Goal: Transaction & Acquisition: Subscribe to service/newsletter

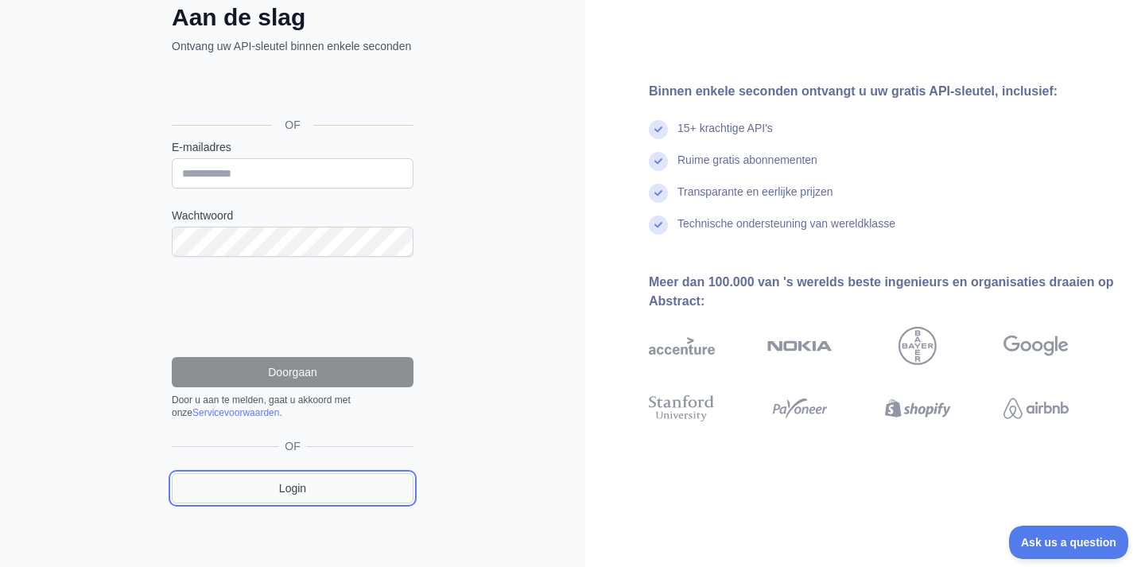
click at [237, 490] on link "Login" at bounding box center [293, 488] width 242 height 30
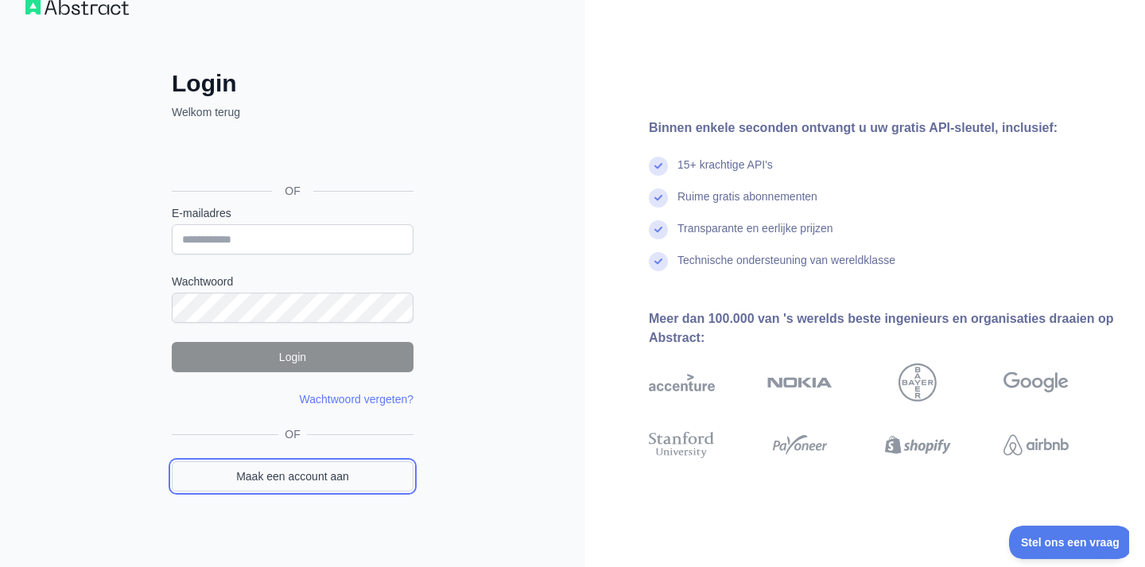
click at [228, 488] on link "Maak een account aan" at bounding box center [293, 476] width 242 height 30
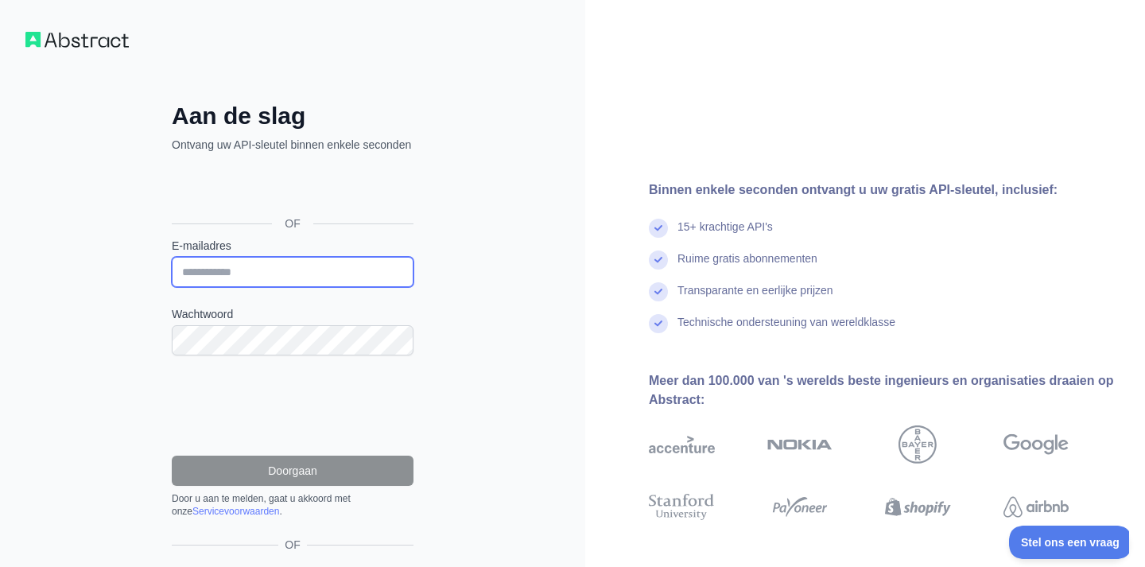
click at [275, 287] on input "E-mailadres" at bounding box center [293, 272] width 242 height 30
type input "**********"
click at [286, 322] on label "Wachtwoord" at bounding box center [293, 314] width 242 height 16
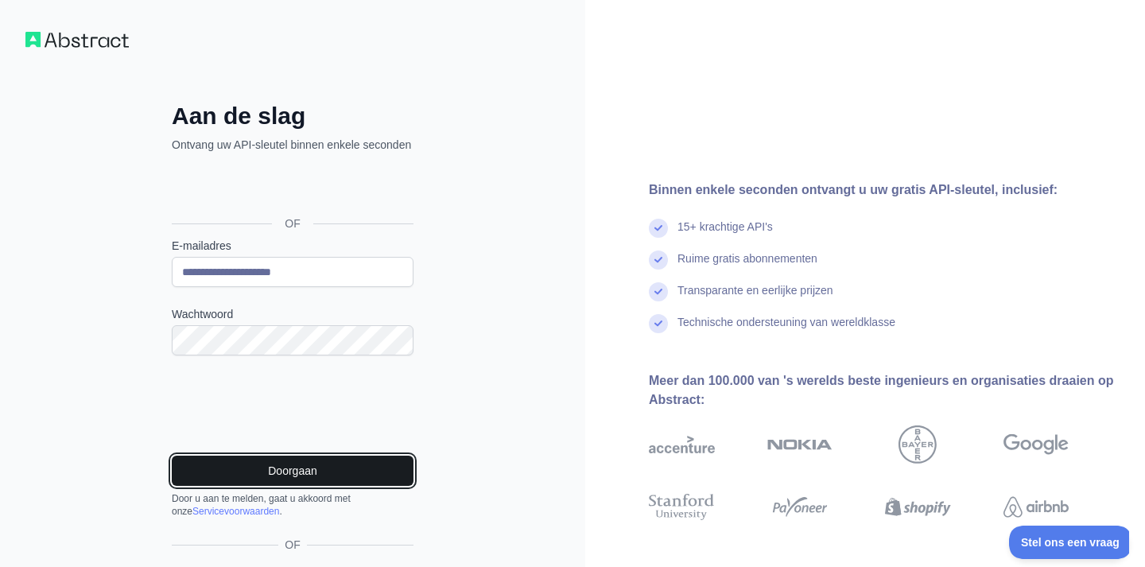
click at [312, 477] on font "Doorgaan" at bounding box center [292, 470] width 49 height 13
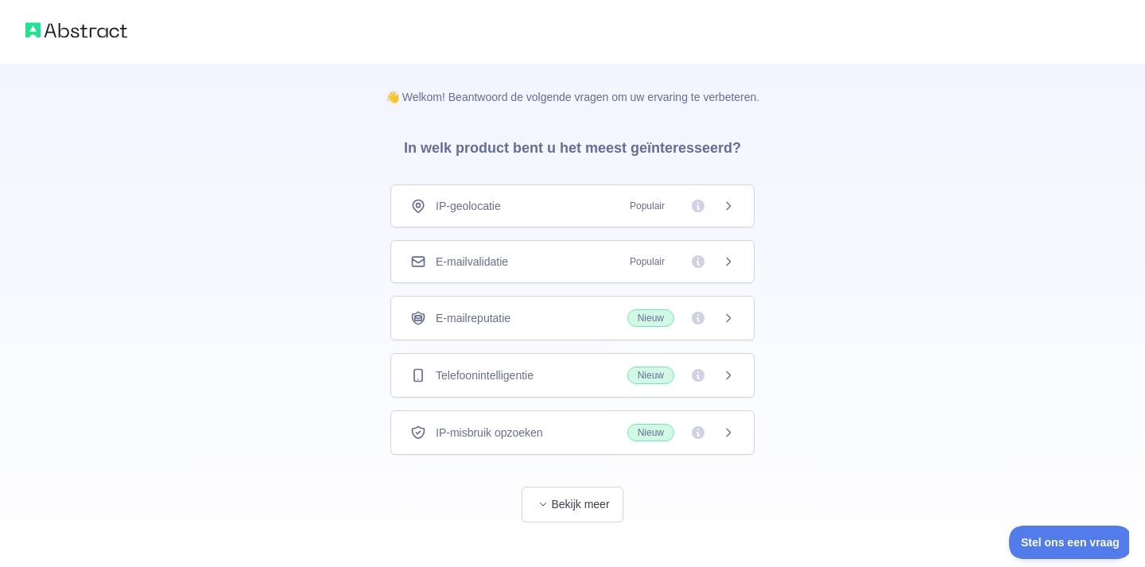
click at [496, 377] on font "Telefoonintelligentie" at bounding box center [485, 375] width 98 height 13
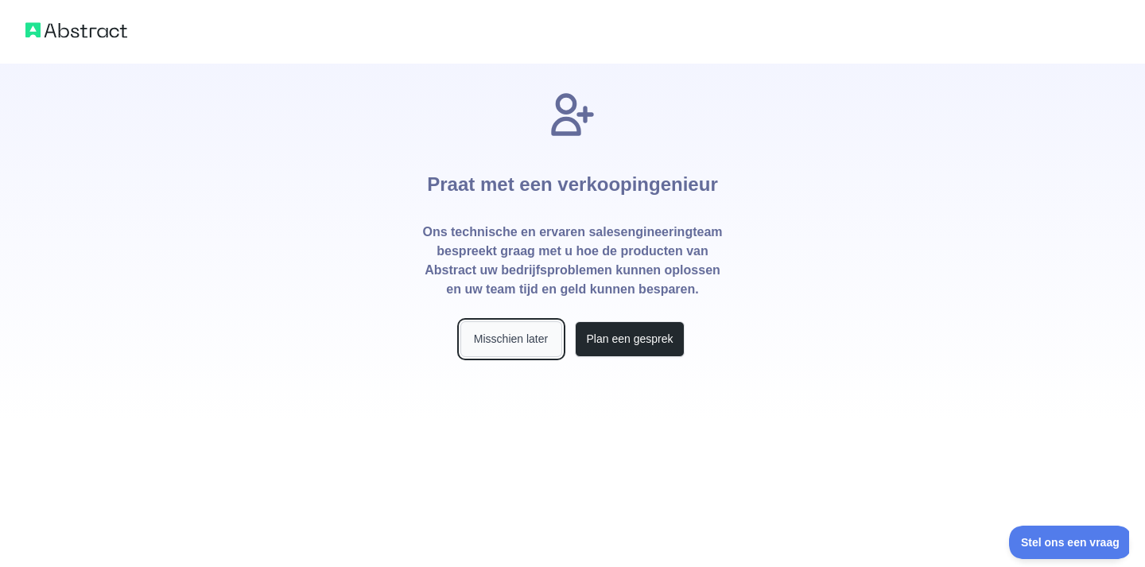
click at [515, 332] on font "Misschien later" at bounding box center [511, 338] width 74 height 13
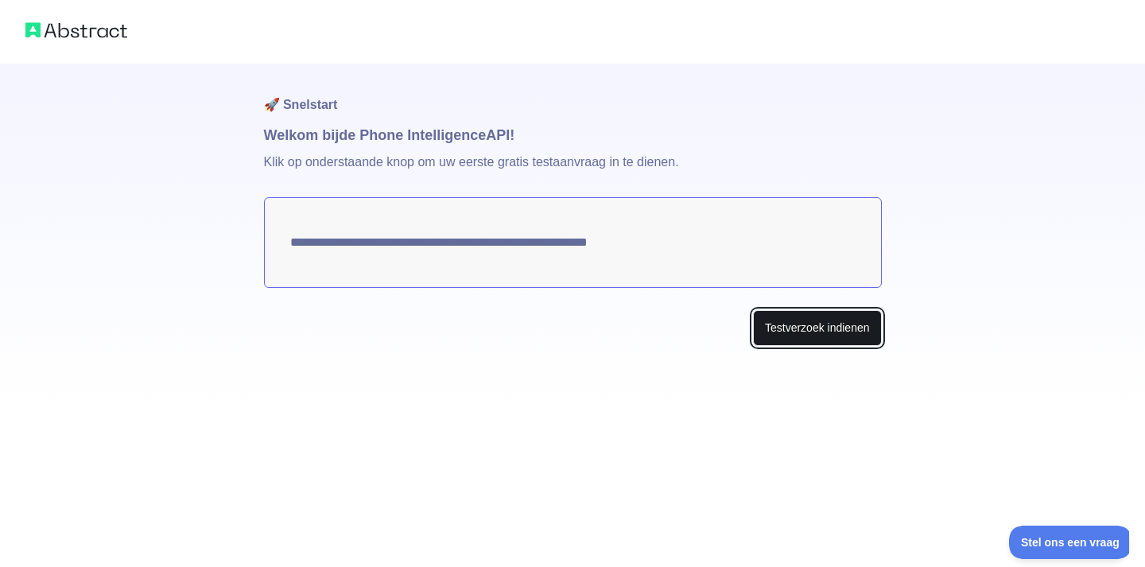
click at [789, 321] on font "Testverzoek indienen" at bounding box center [817, 327] width 105 height 13
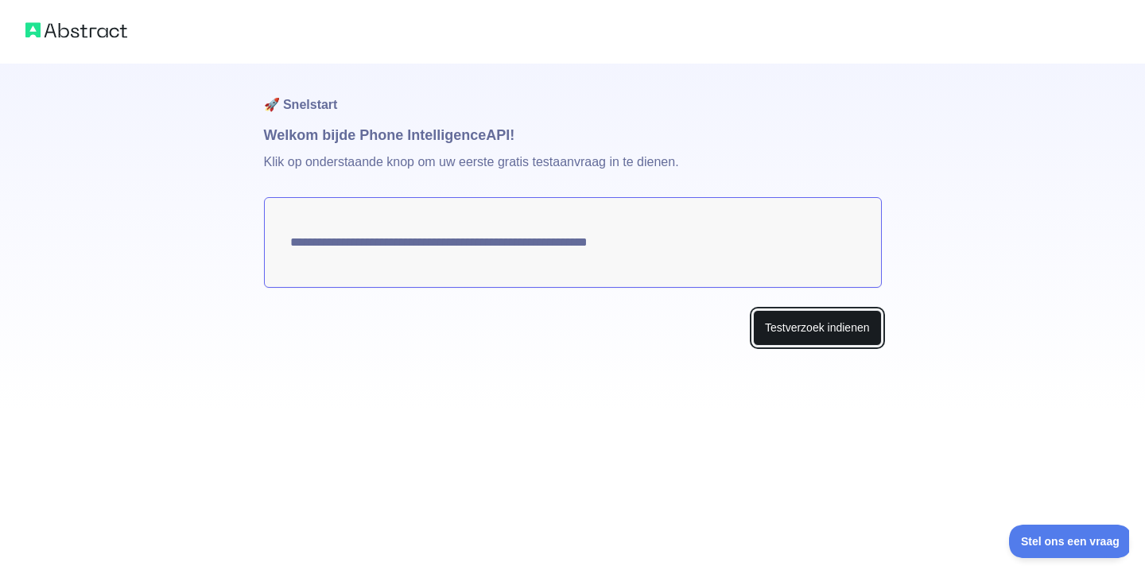
click at [805, 314] on button "Testverzoek indienen" at bounding box center [817, 328] width 129 height 36
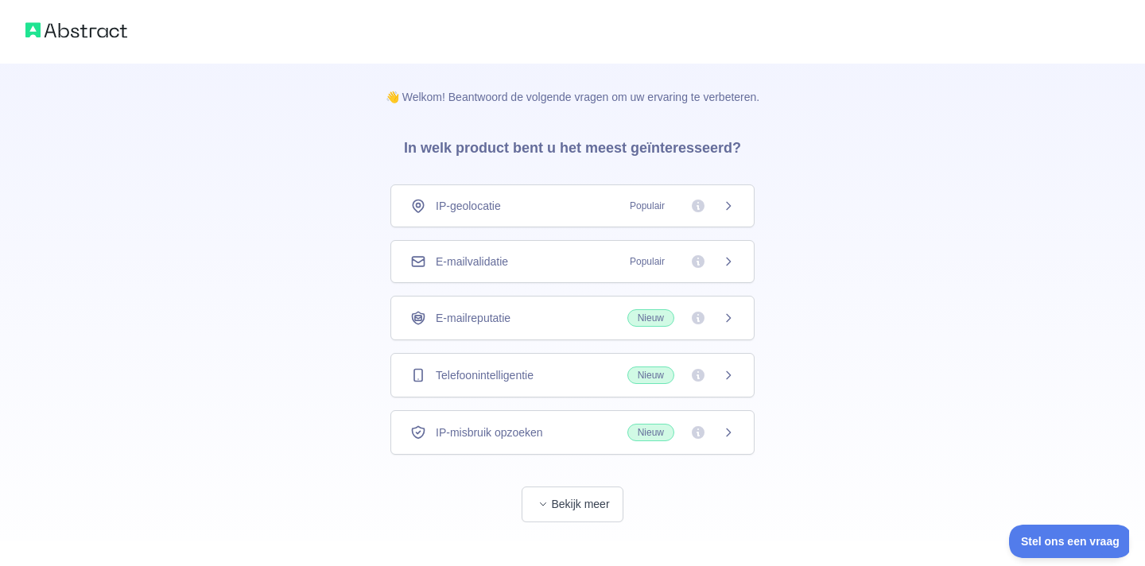
click at [534, 369] on font "Telefoonintelligentie" at bounding box center [485, 375] width 98 height 13
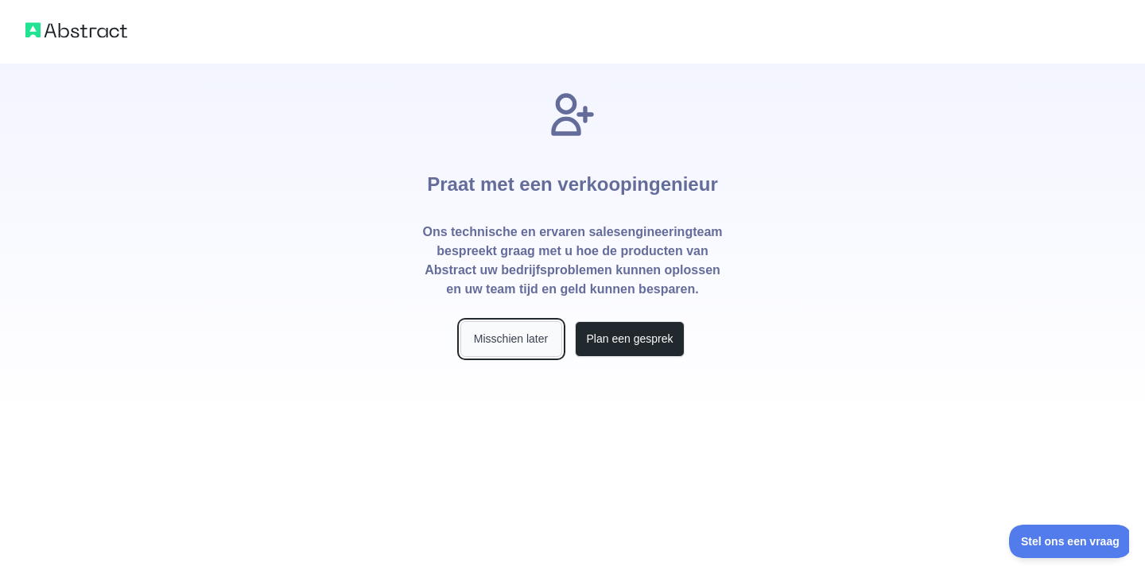
click at [542, 340] on font "Misschien later" at bounding box center [511, 338] width 74 height 13
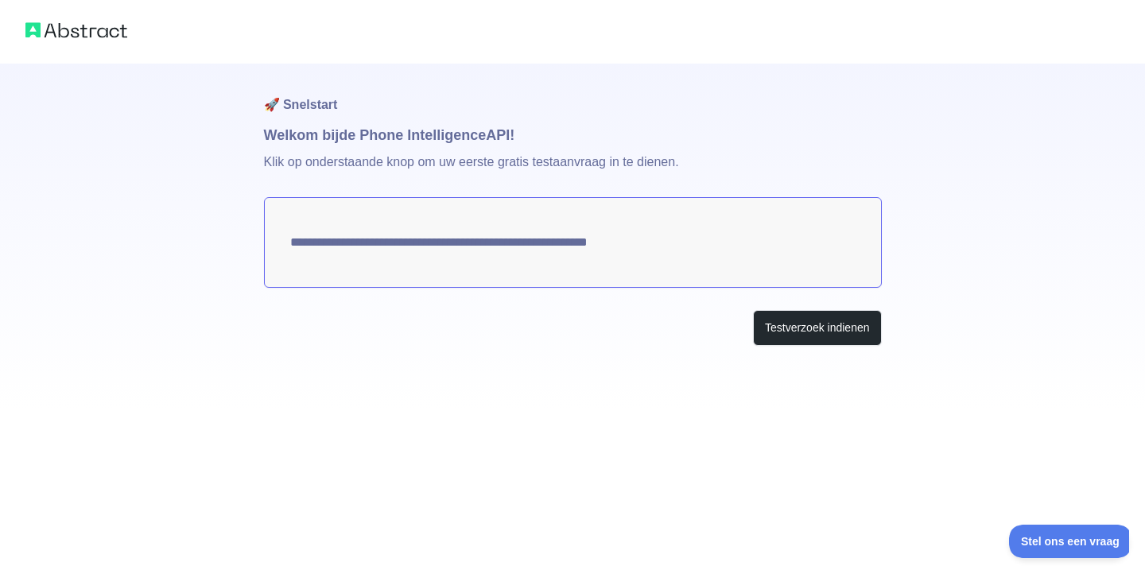
click at [472, 247] on textarea "**********" at bounding box center [573, 242] width 618 height 91
click at [480, 237] on textarea "**********" at bounding box center [573, 242] width 618 height 91
click at [495, 237] on textarea "**********" at bounding box center [573, 242] width 618 height 91
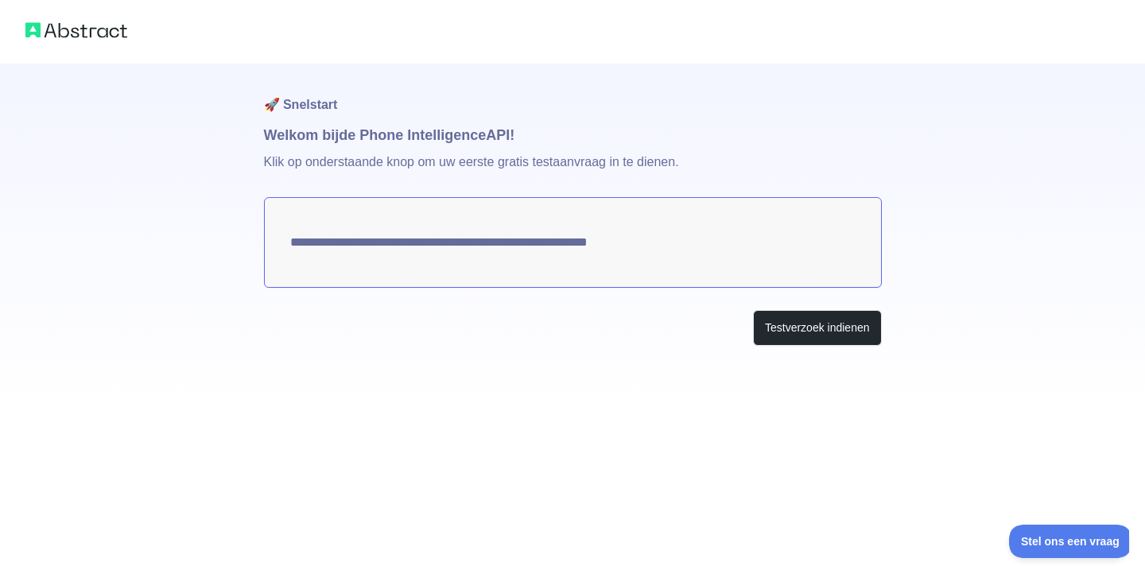
drag, startPoint x: 289, startPoint y: 233, endPoint x: 586, endPoint y: 243, distance: 297.6
click at [586, 243] on textarea "**********" at bounding box center [573, 242] width 618 height 91
click at [522, 235] on textarea "**********" at bounding box center [573, 242] width 618 height 91
click at [765, 331] on font "Testverzoek indienen" at bounding box center [817, 327] width 105 height 13
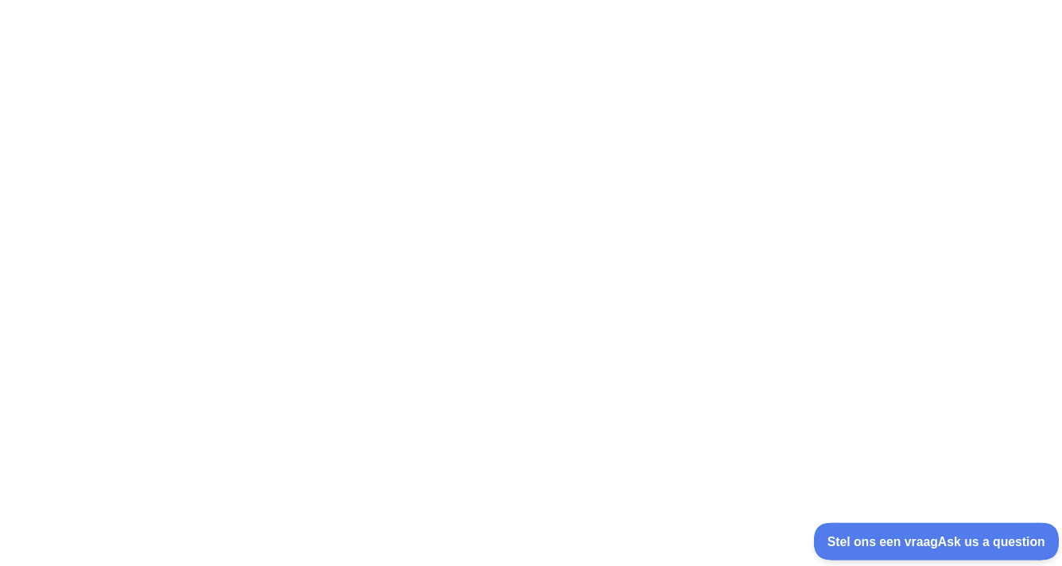
click at [954, 530] on button "Stel ons een vraag Ask us a question" at bounding box center [923, 538] width 218 height 33
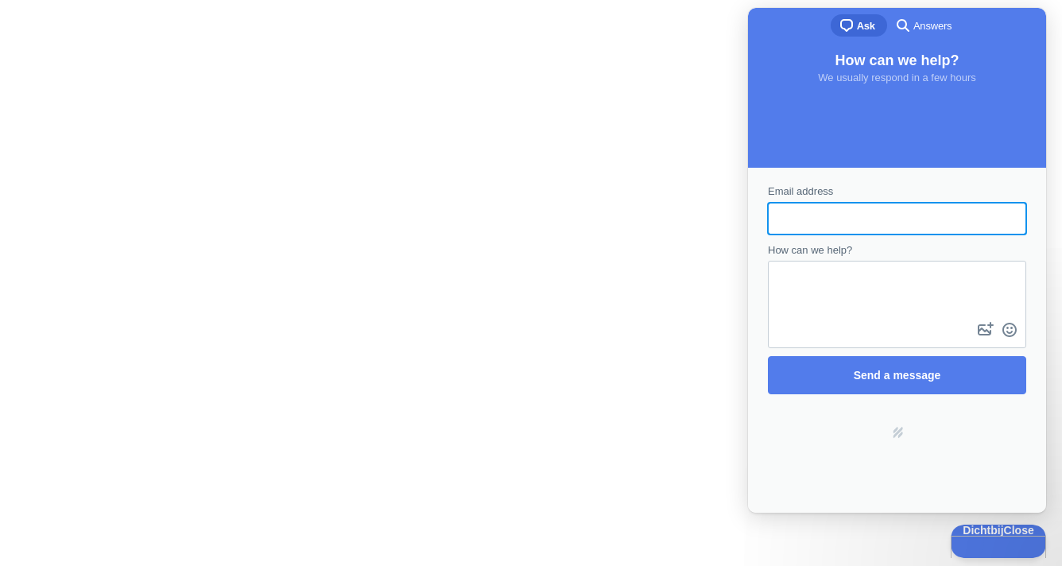
click at [787, 501] on div "Email address How can we help? image-plus emoji cross-large Send a message Powe…" at bounding box center [897, 340] width 298 height 345
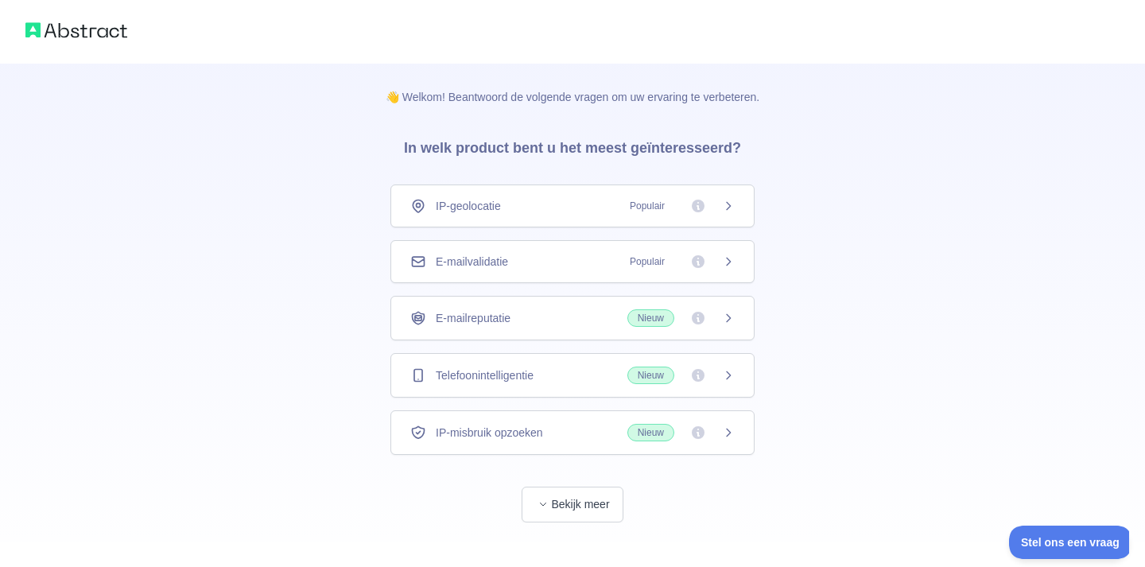
click at [560, 262] on div "E-mailvalidatie Populair" at bounding box center [572, 262] width 324 height 16
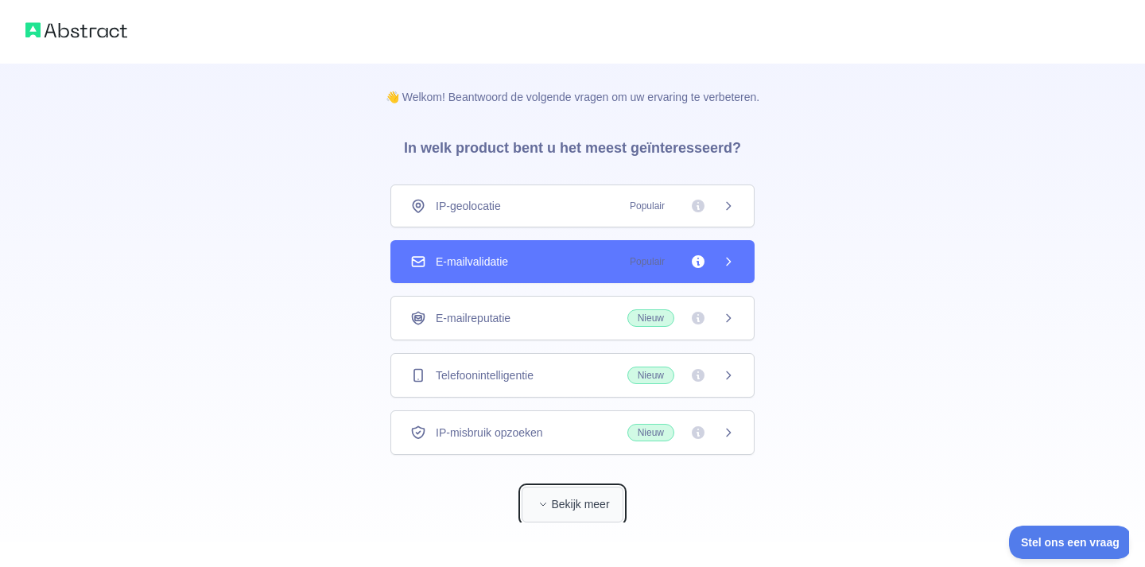
click at [563, 496] on font "Bekijk meer" at bounding box center [580, 504] width 58 height 16
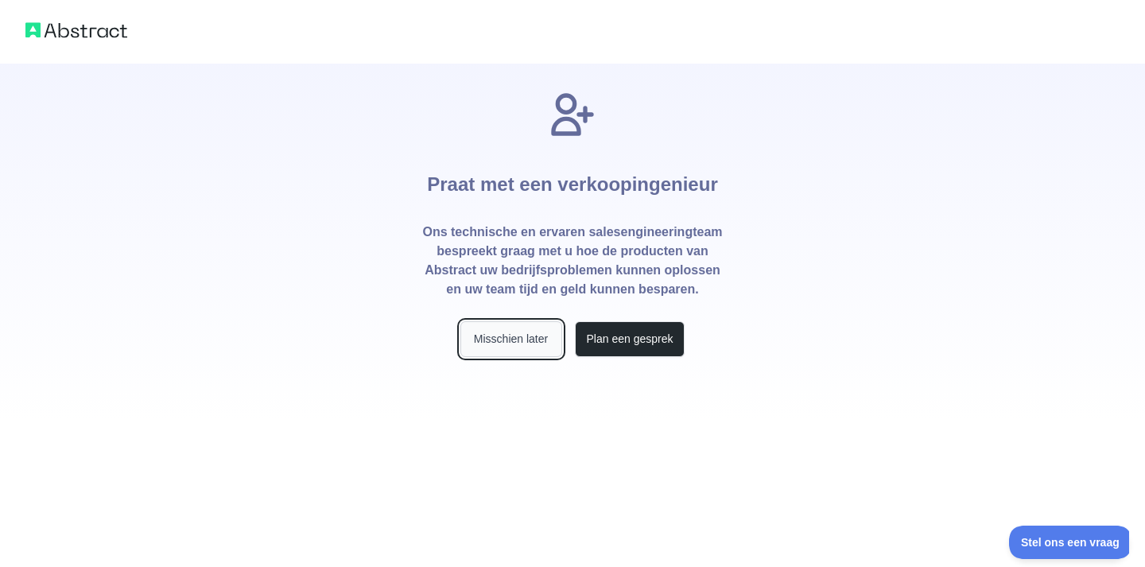
click at [535, 337] on font "Misschien later" at bounding box center [511, 338] width 74 height 13
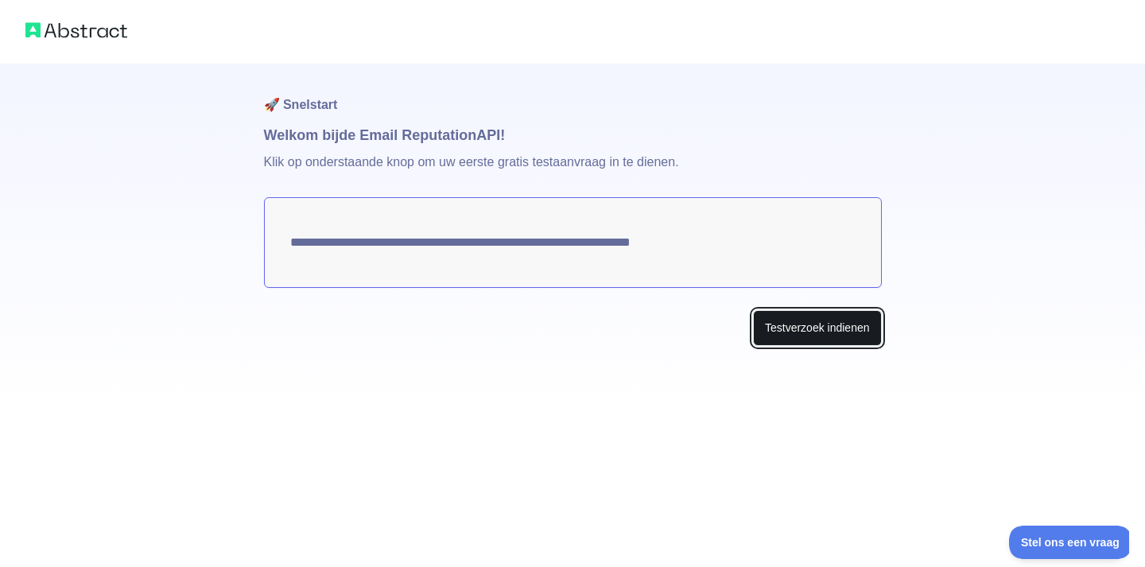
click at [802, 323] on font "Testverzoek indienen" at bounding box center [817, 327] width 105 height 13
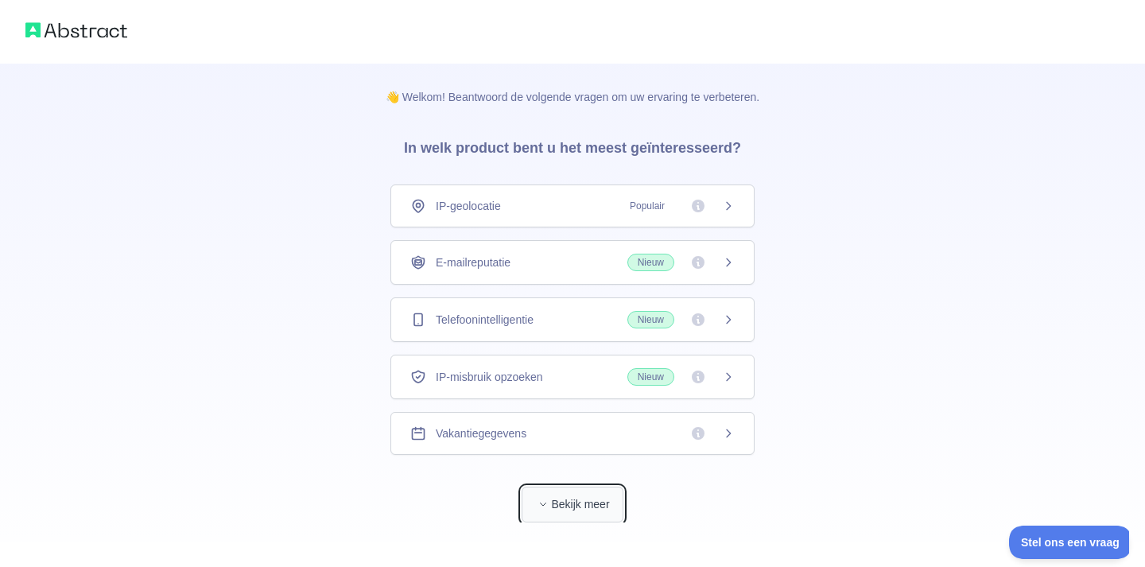
click at [554, 512] on button "Bekijk meer" at bounding box center [573, 505] width 102 height 36
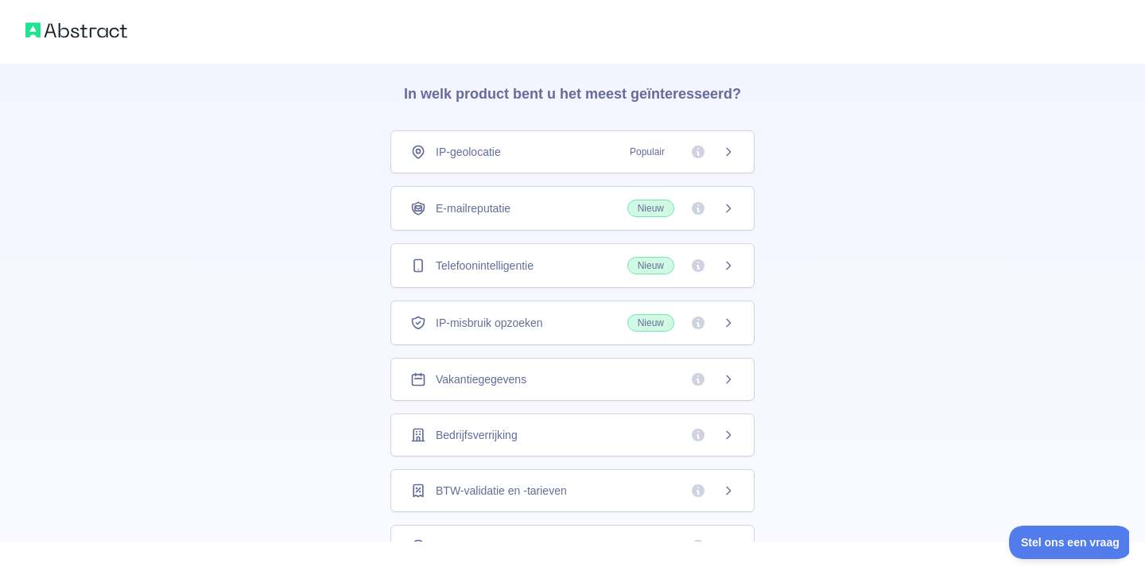
scroll to position [33, 0]
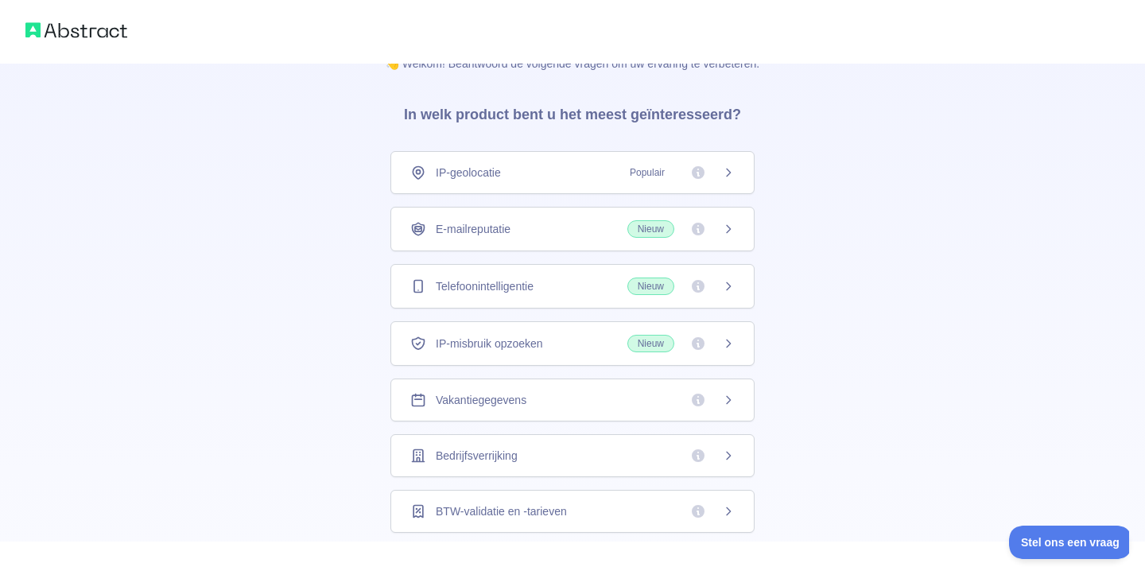
click at [694, 289] on icon at bounding box center [698, 286] width 13 height 13
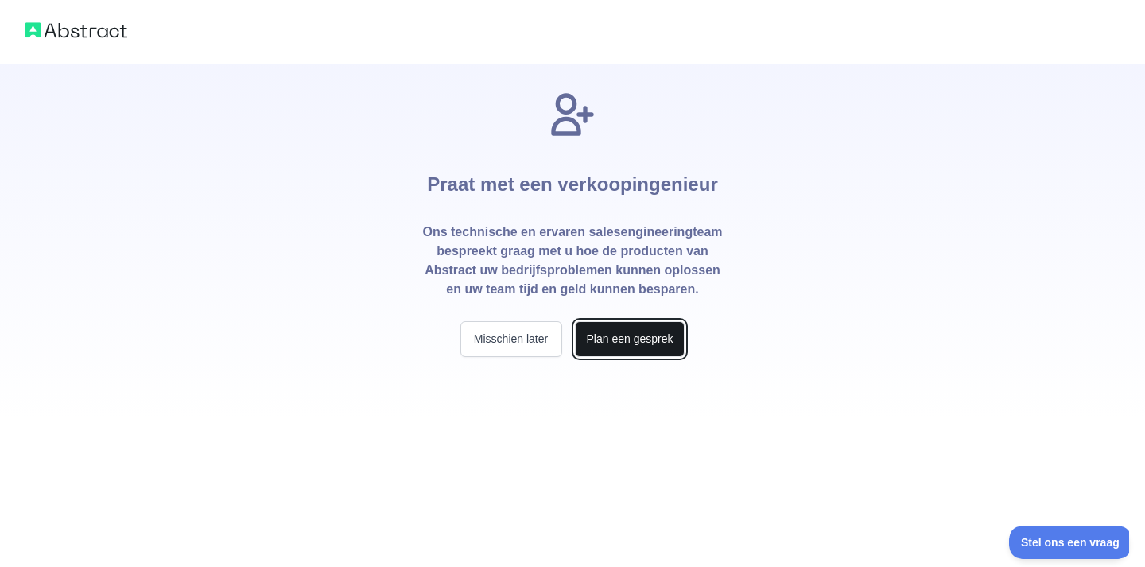
click at [628, 338] on font "Plan een gesprek" at bounding box center [630, 338] width 87 height 13
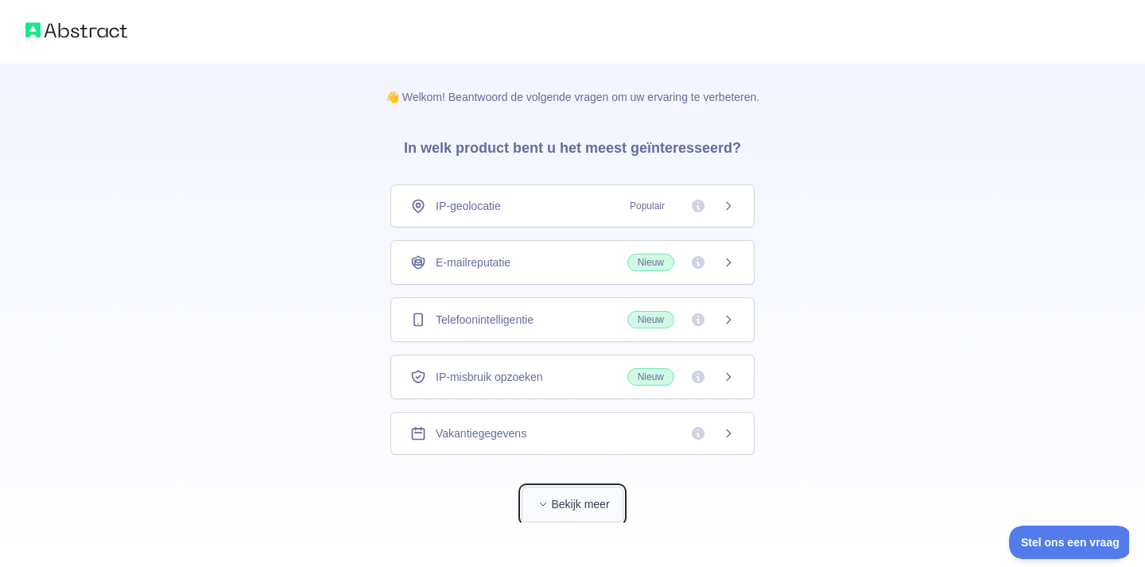
click at [560, 500] on font "Bekijk meer" at bounding box center [580, 504] width 58 height 13
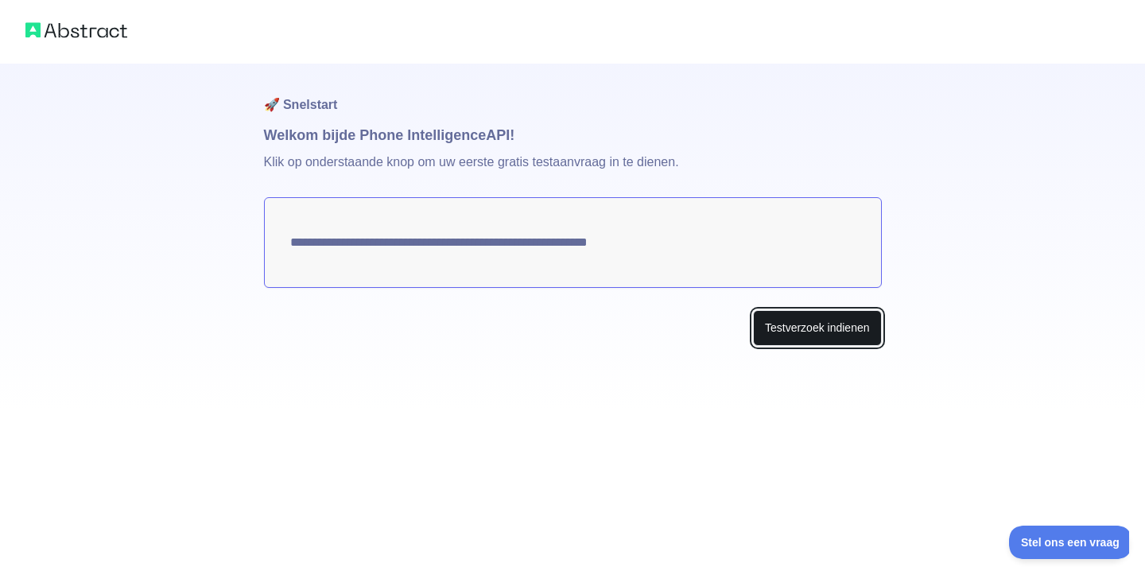
click at [833, 317] on button "Testverzoek indienen" at bounding box center [817, 328] width 129 height 36
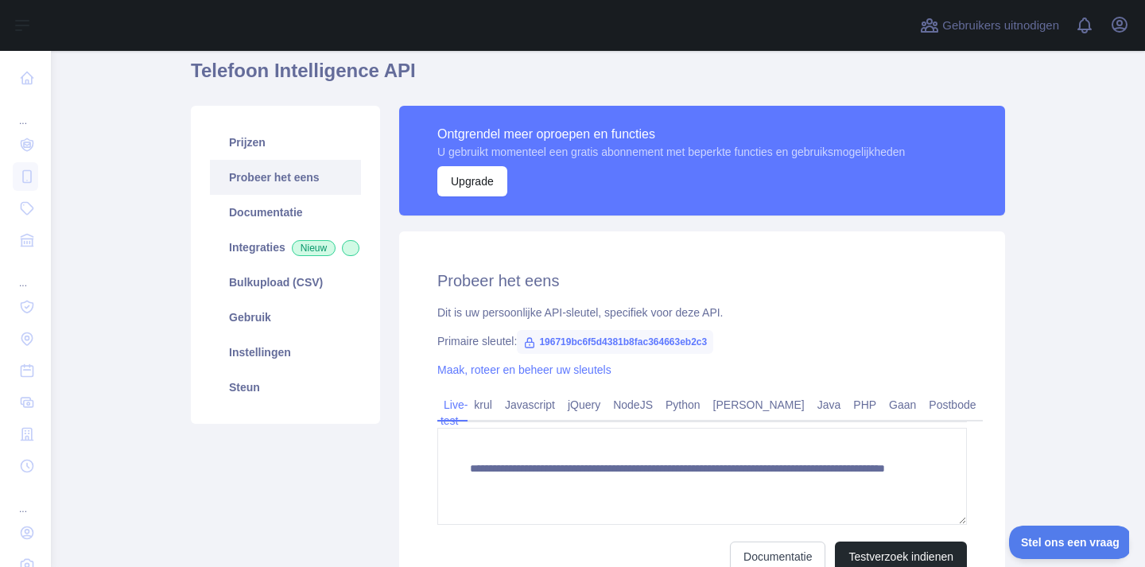
scroll to position [56, 0]
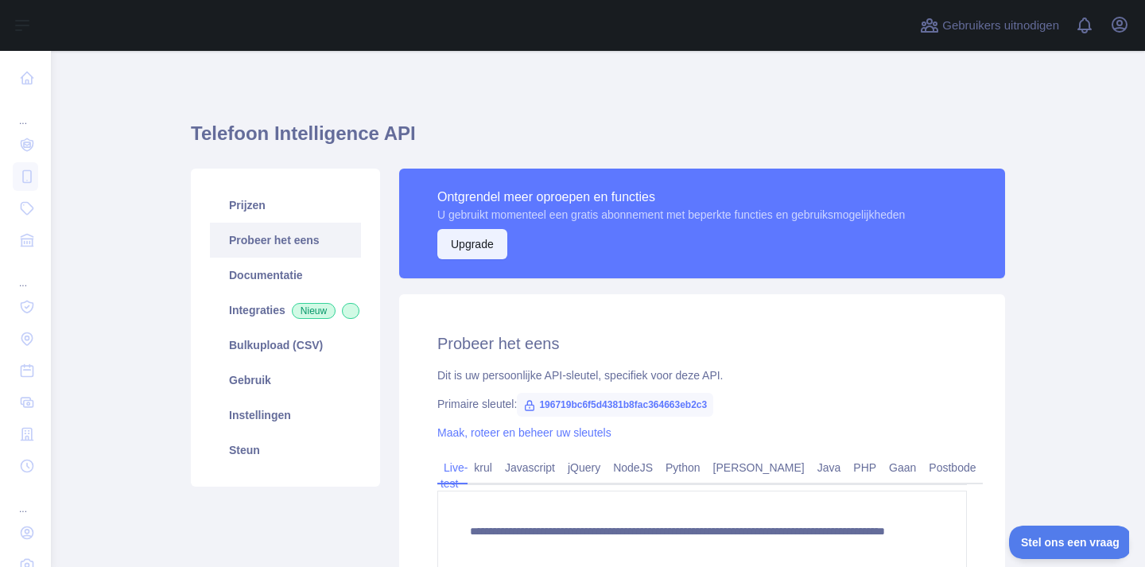
click at [483, 243] on font "Upgrade" at bounding box center [472, 244] width 43 height 13
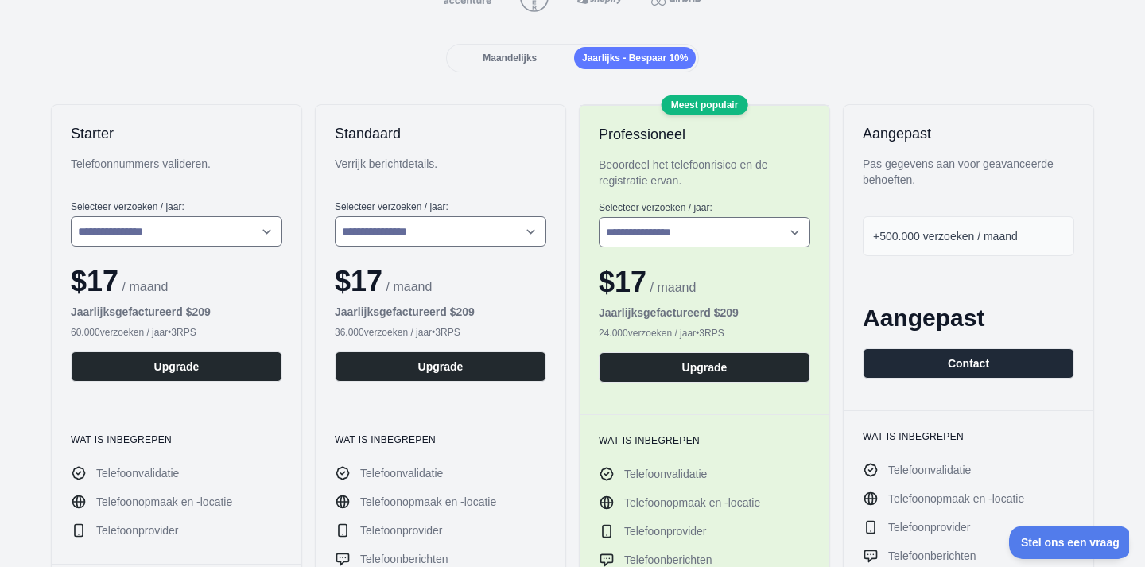
scroll to position [157, 0]
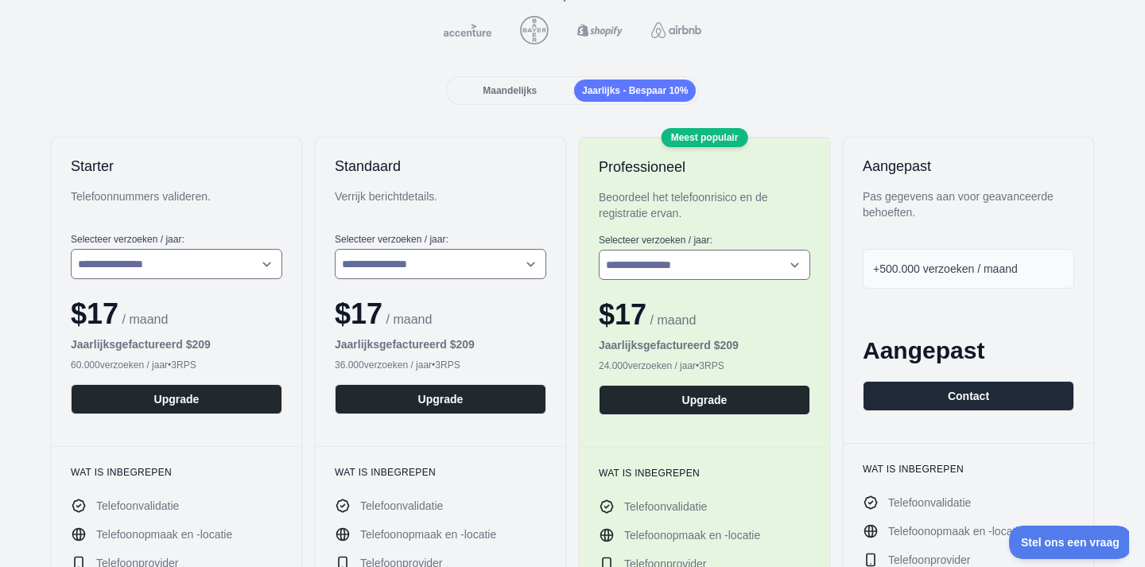
click at [495, 92] on font "Maandelijks" at bounding box center [510, 90] width 54 height 11
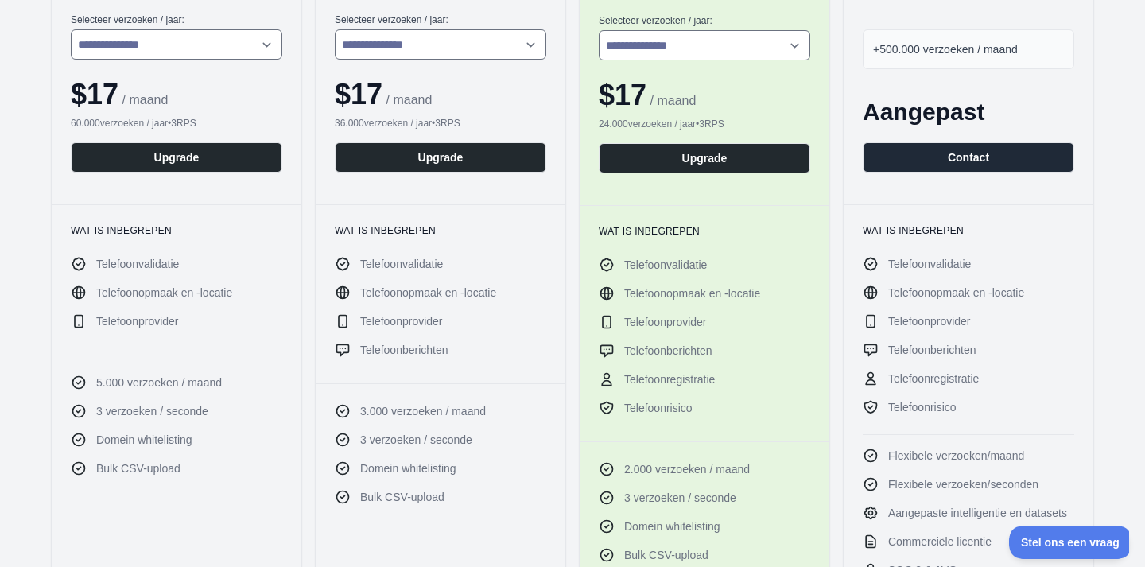
scroll to position [355, 0]
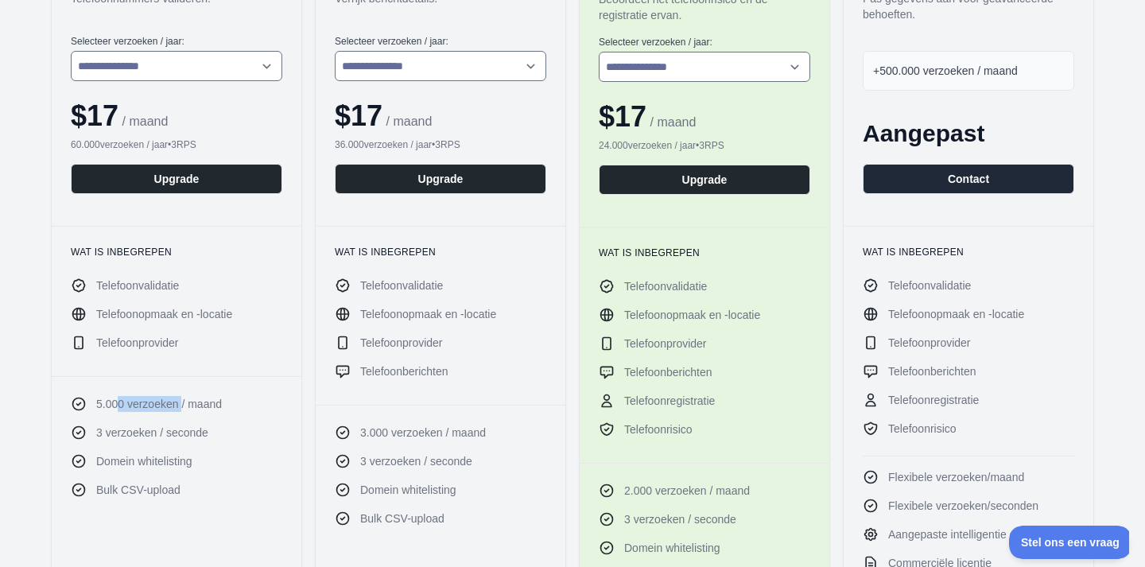
drag, startPoint x: 121, startPoint y: 406, endPoint x: 188, endPoint y: 406, distance: 66.8
click at [188, 406] on font "5.000 verzoeken / maand" at bounding box center [159, 404] width 126 height 13
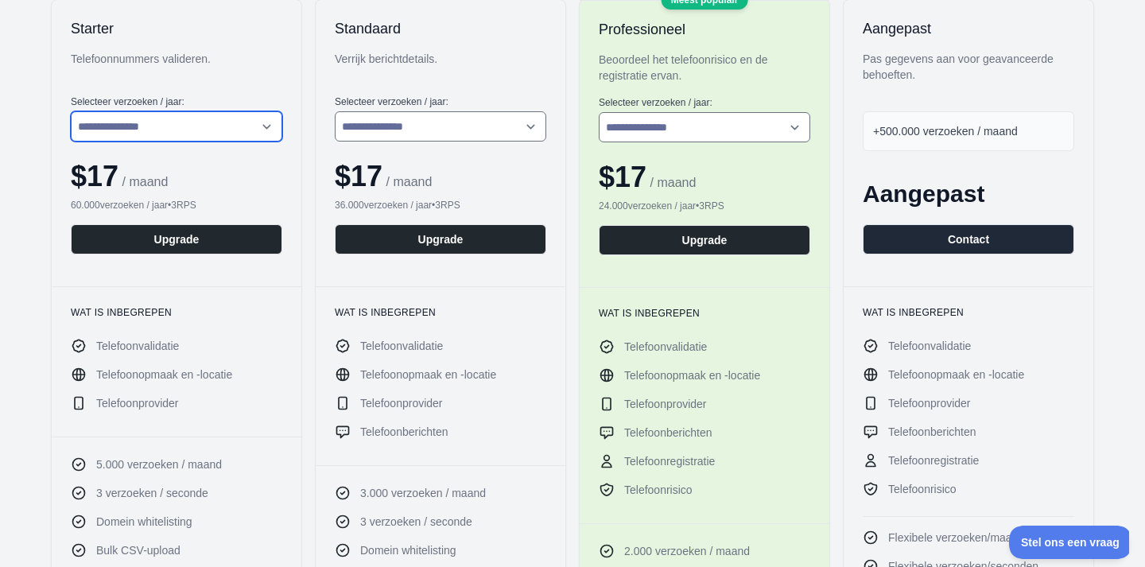
click at [204, 117] on select "**********" at bounding box center [177, 126] width 212 height 30
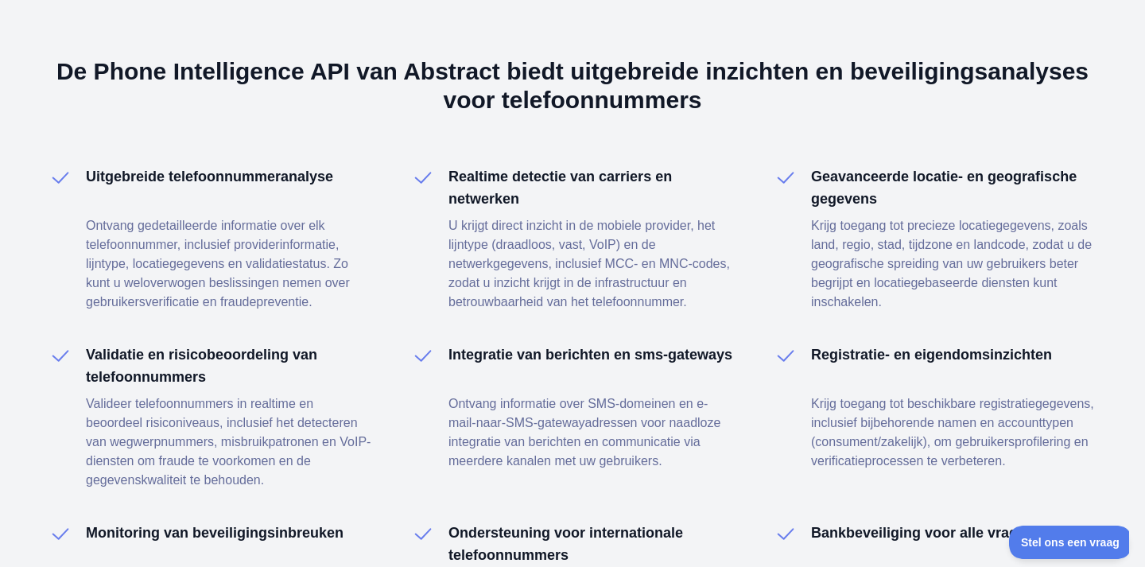
scroll to position [1899, 0]
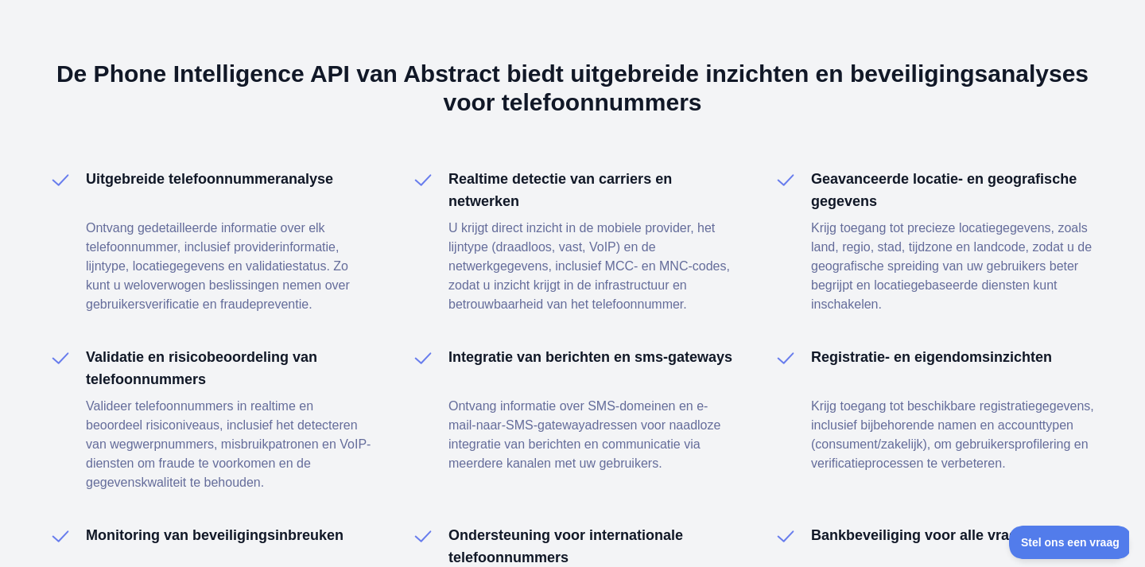
drag, startPoint x: 176, startPoint y: 189, endPoint x: 280, endPoint y: 189, distance: 104.2
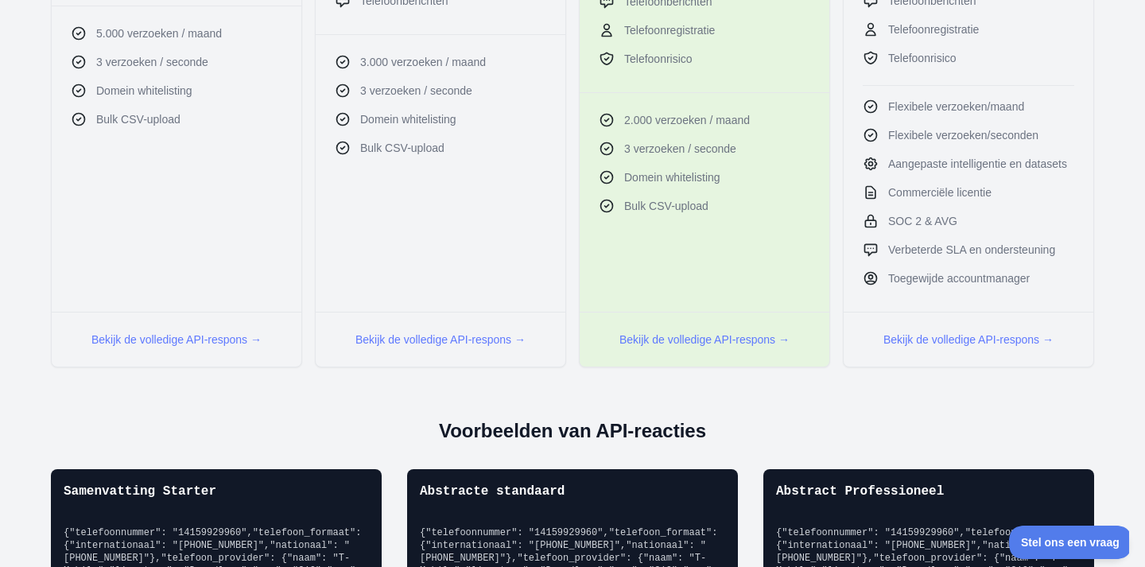
scroll to position [0, 0]
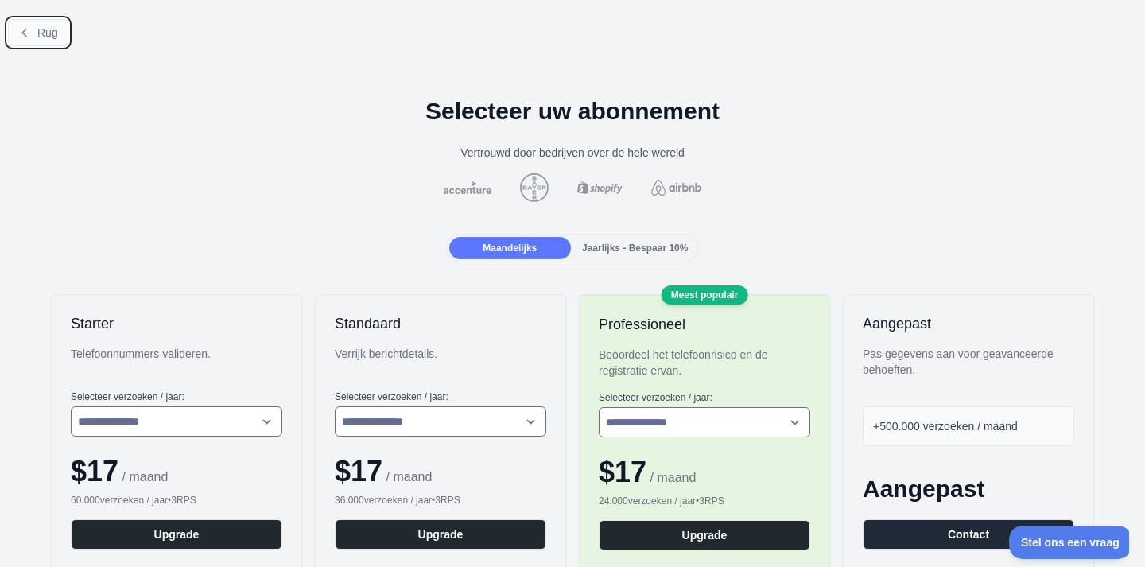
click at [35, 20] on button "Rug" at bounding box center [38, 32] width 60 height 27
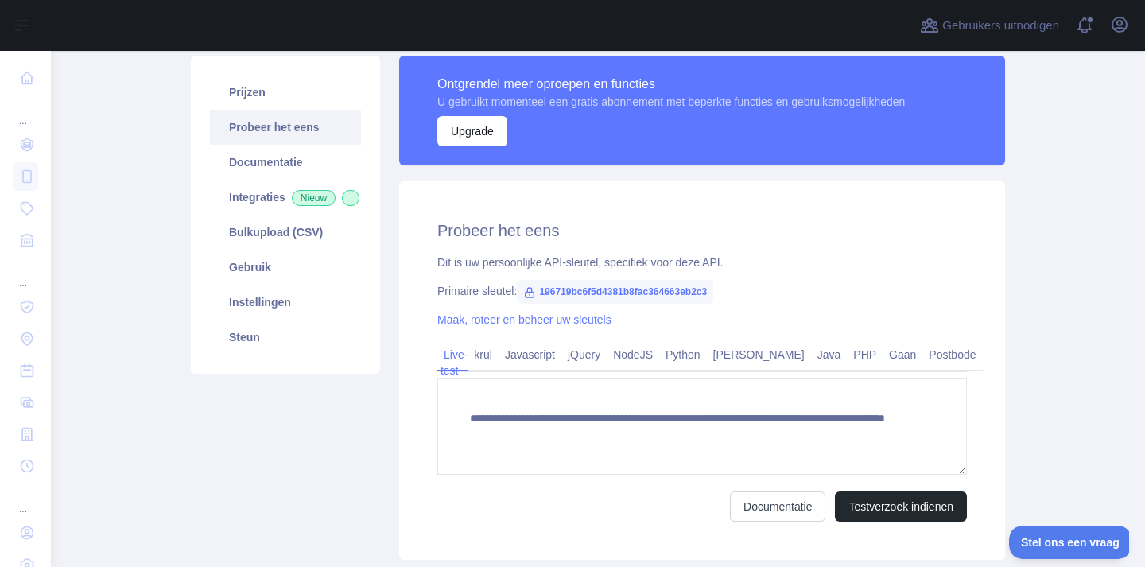
scroll to position [118, 0]
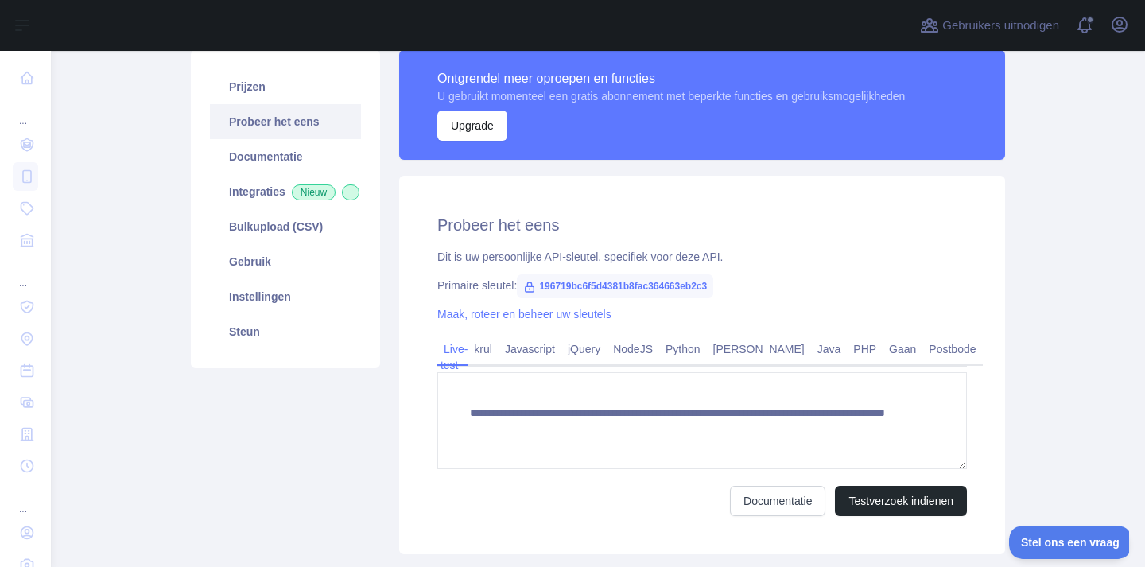
click at [551, 289] on font "196719bc6f5d4381b8fac364663eb2c3" at bounding box center [623, 286] width 168 height 11
drag, startPoint x: 538, startPoint y: 288, endPoint x: 767, endPoint y: 293, distance: 228.3
click at [767, 293] on div "Primaire sleutel: 196719bc6f5d4381b8fac364663eb2c3" at bounding box center [702, 286] width 530 height 16
copy font "196719bc6f5d4381b8fac364663eb2c3"
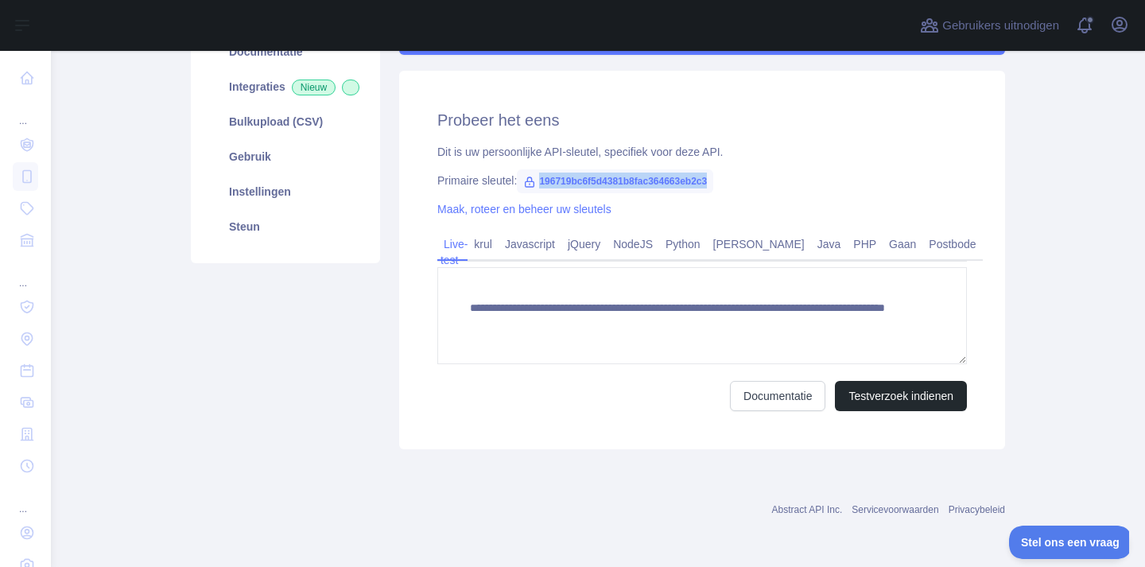
scroll to position [0, 0]
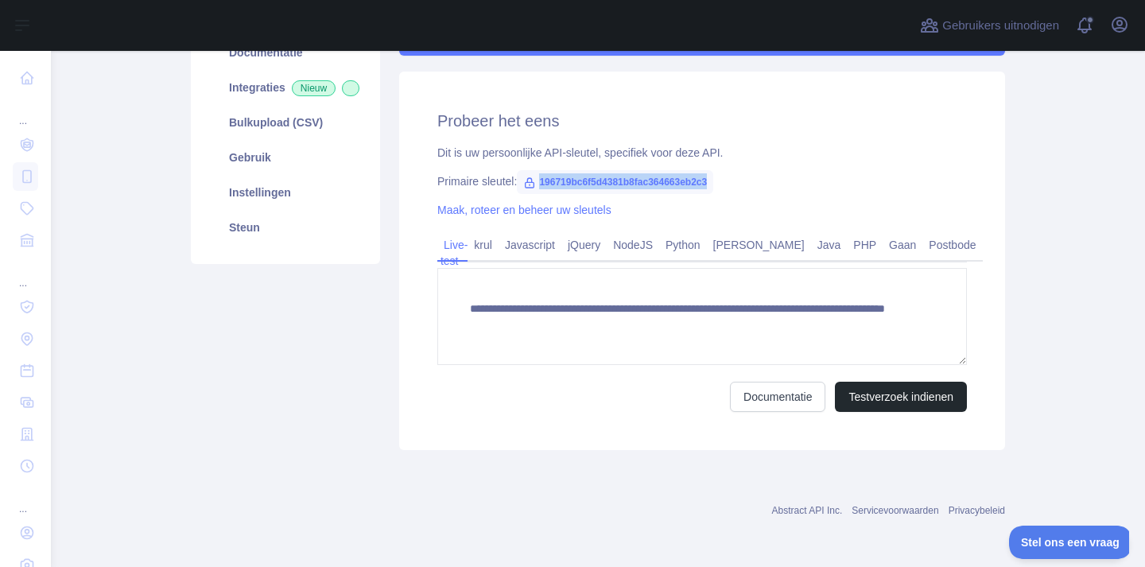
copy font "196719bc6f5d4381b8fac364663eb2c3"
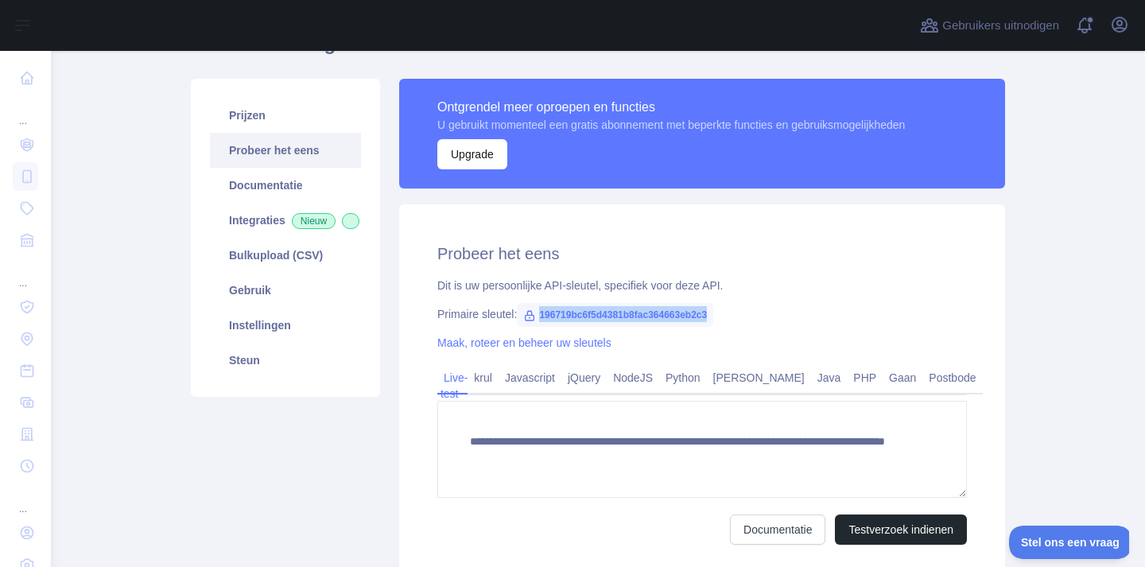
copy font "196719bc6f5d4381b8fac364663eb2c3"
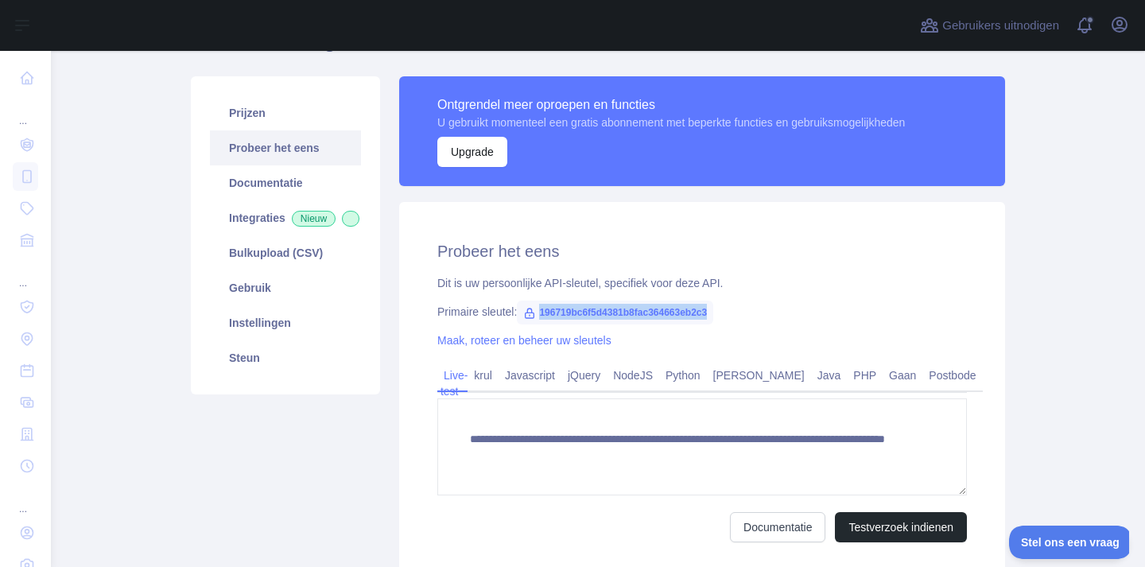
scroll to position [110, 0]
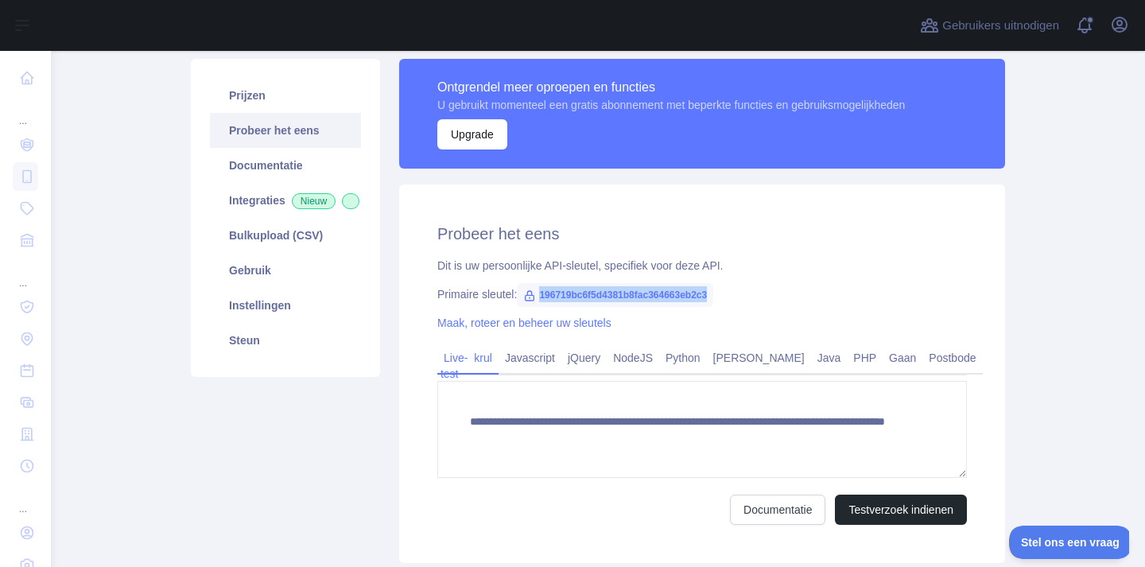
click at [492, 363] on font "krul" at bounding box center [483, 358] width 18 height 13
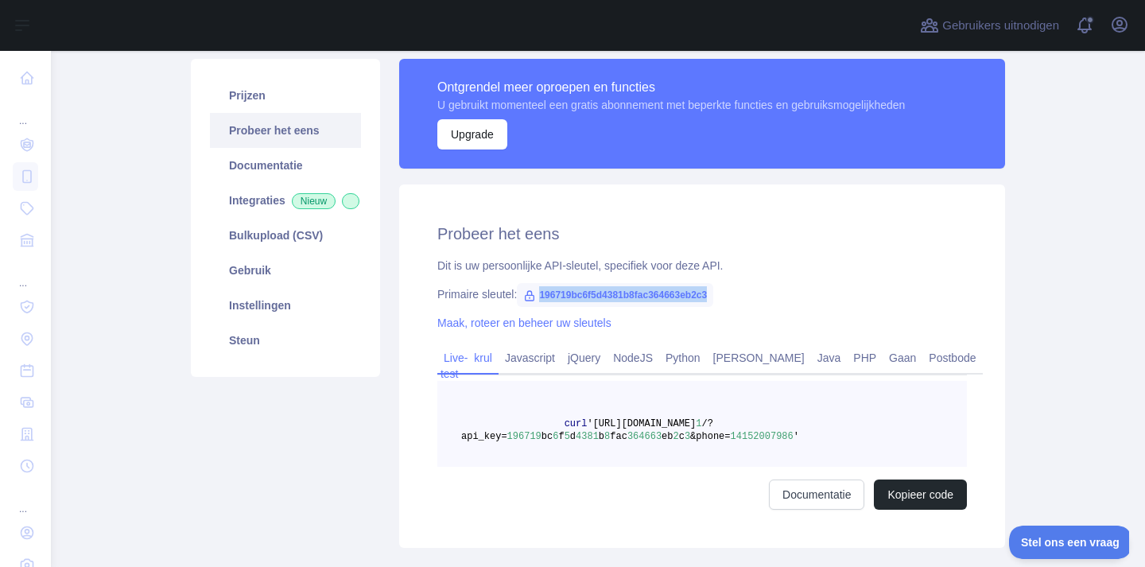
click at [462, 365] on link "Live-test" at bounding box center [452, 365] width 30 height 41
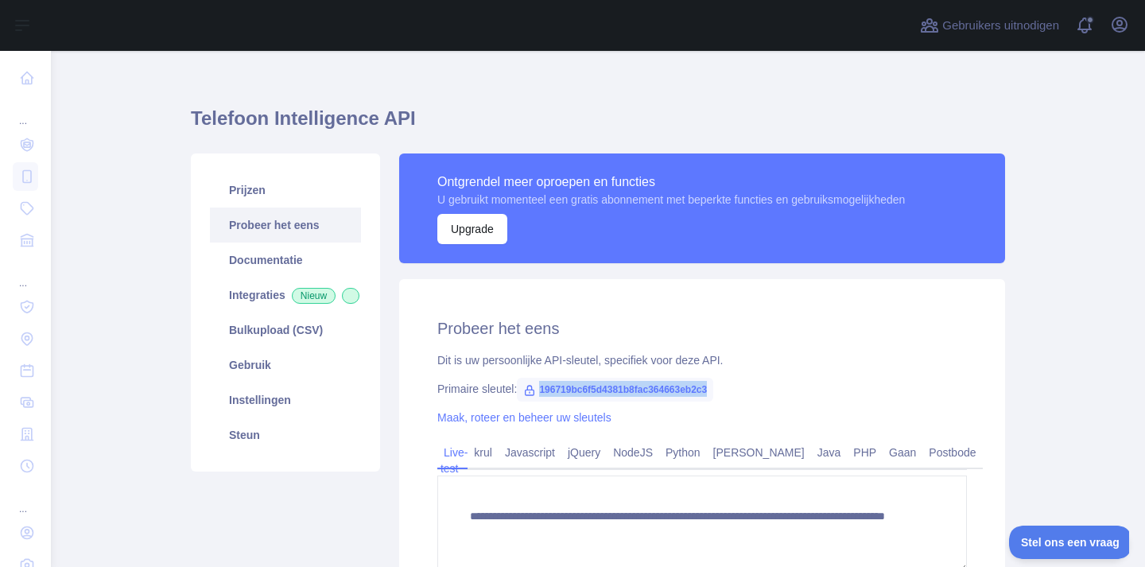
scroll to position [41, 0]
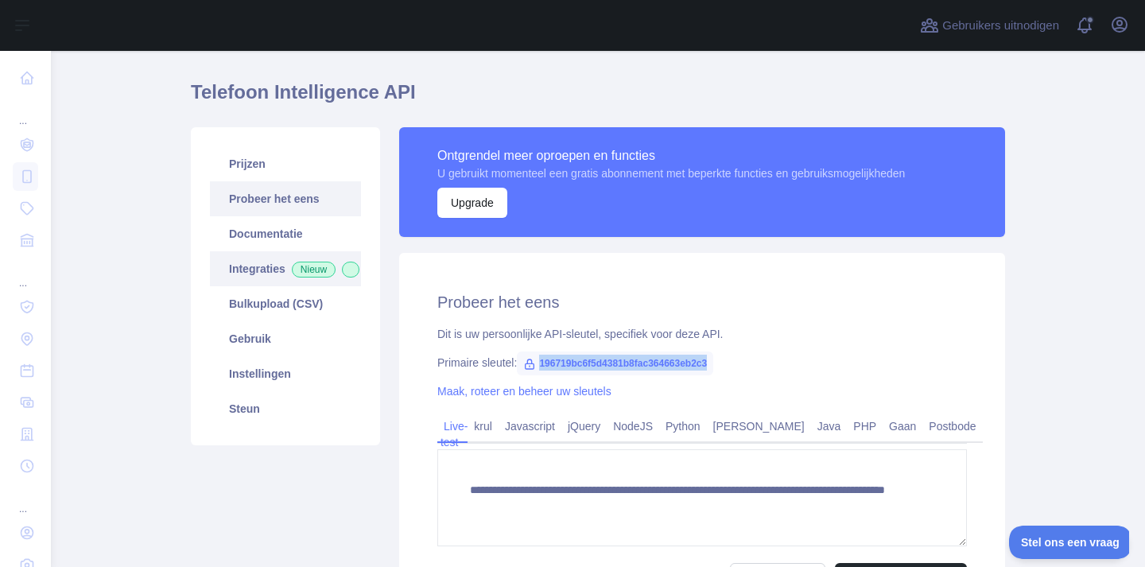
click at [278, 274] on font "Integraties" at bounding box center [257, 268] width 56 height 13
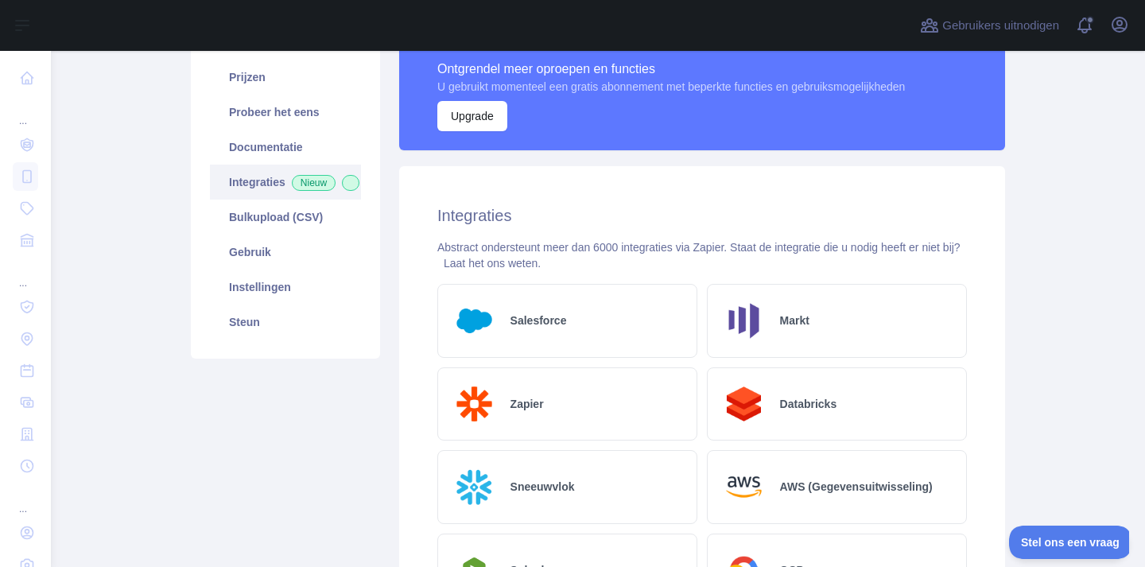
scroll to position [210, 0]
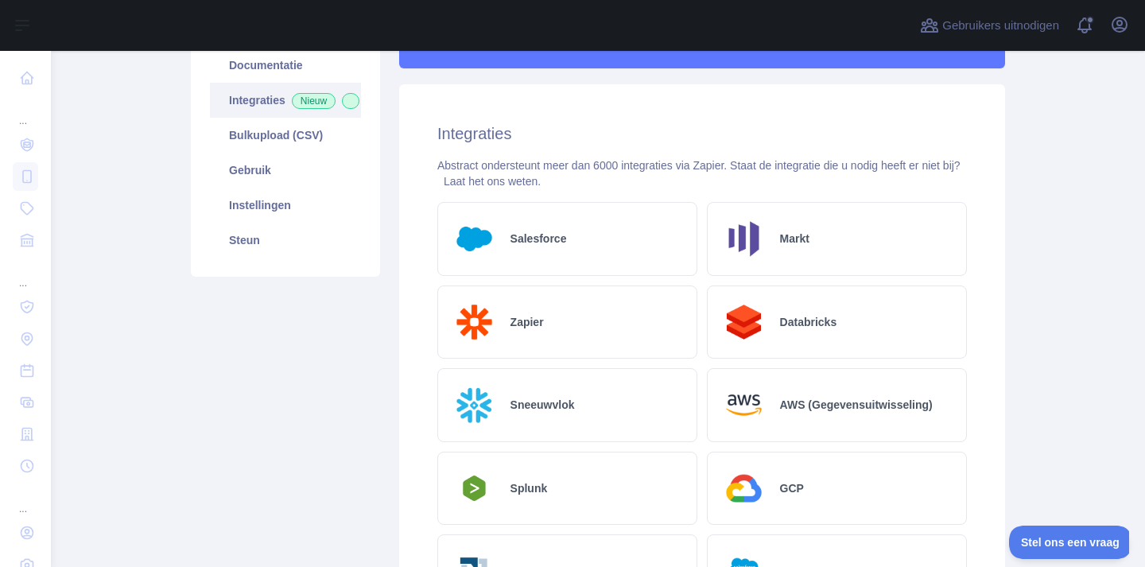
click at [541, 317] on font "Zapier" at bounding box center [527, 322] width 33 height 13
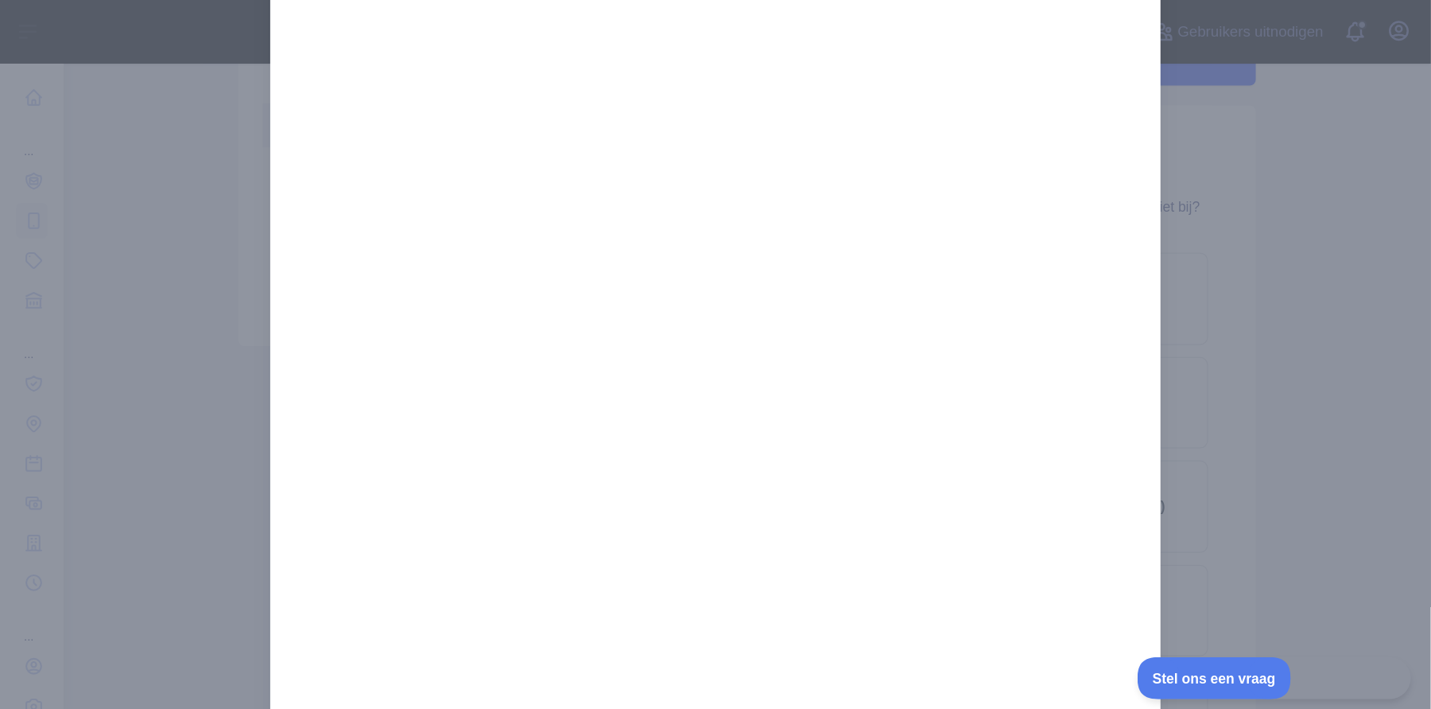
scroll to position [16, 0]
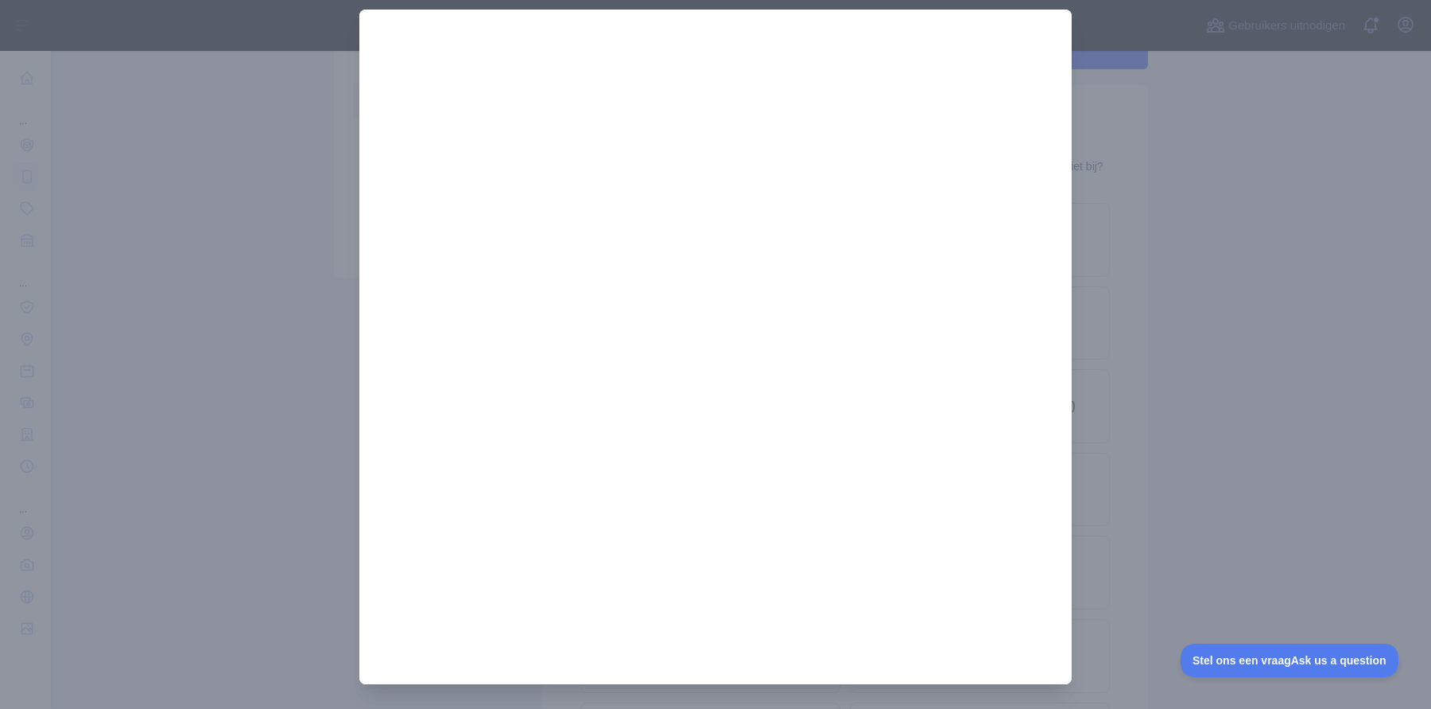
click at [1144, 76] on div at bounding box center [715, 354] width 1431 height 709
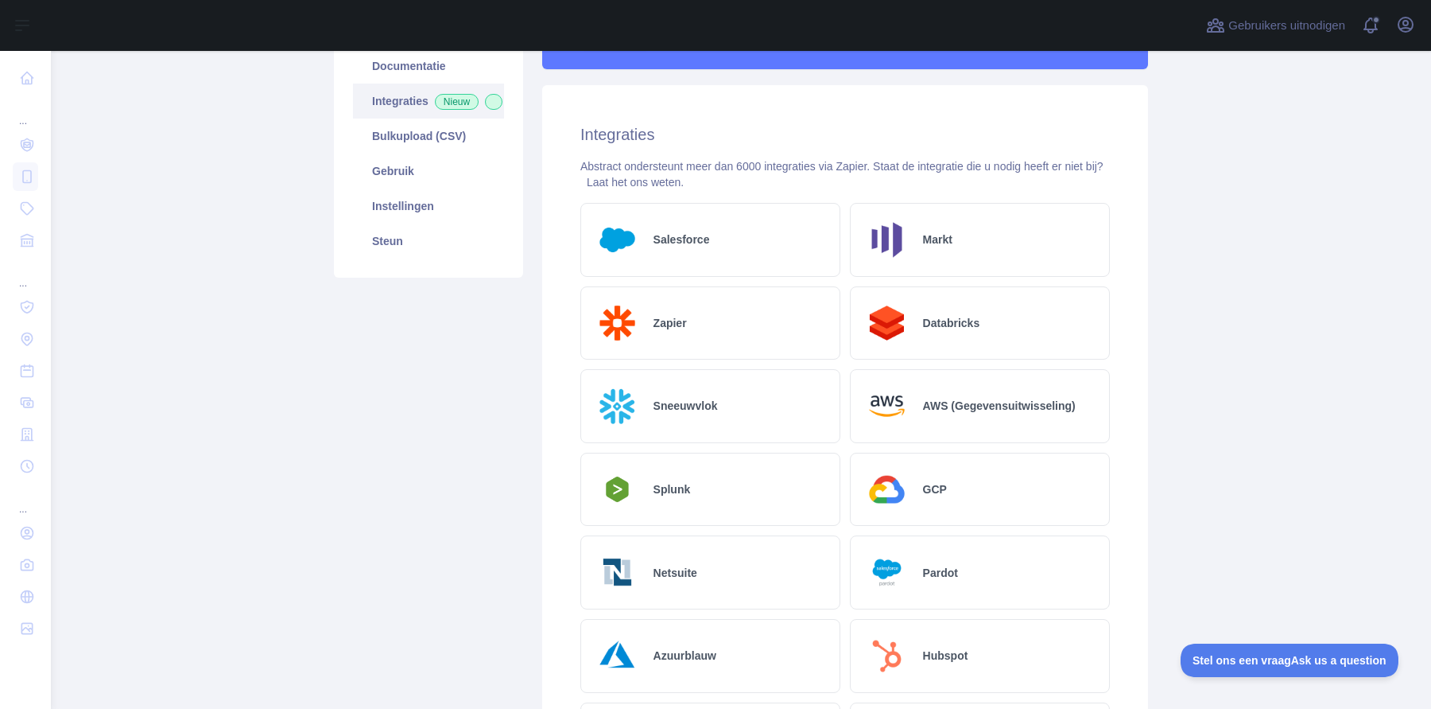
scroll to position [0, 0]
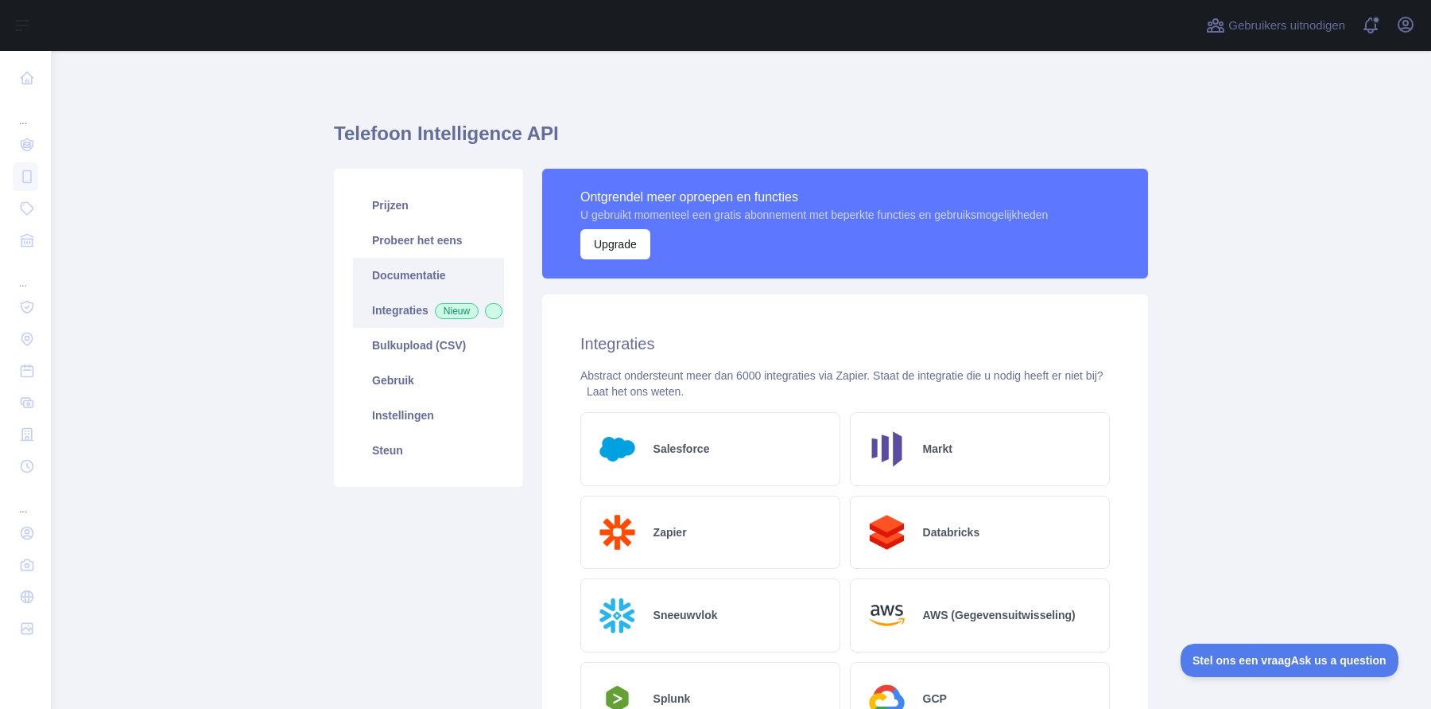
click at [416, 269] on font "Documentatie" at bounding box center [409, 275] width 74 height 13
click at [422, 210] on link "Prijzen" at bounding box center [428, 205] width 151 height 35
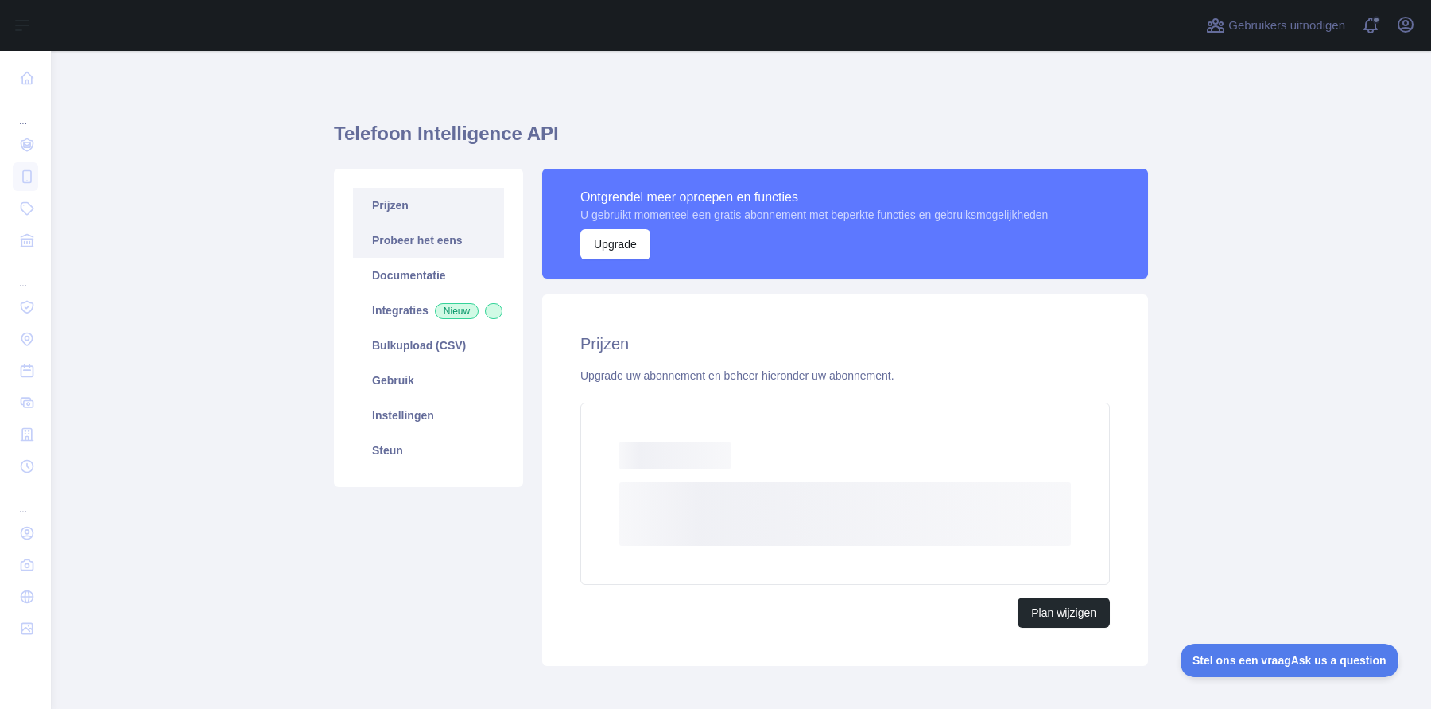
click at [426, 243] on font "Probeer het eens" at bounding box center [417, 240] width 91 height 13
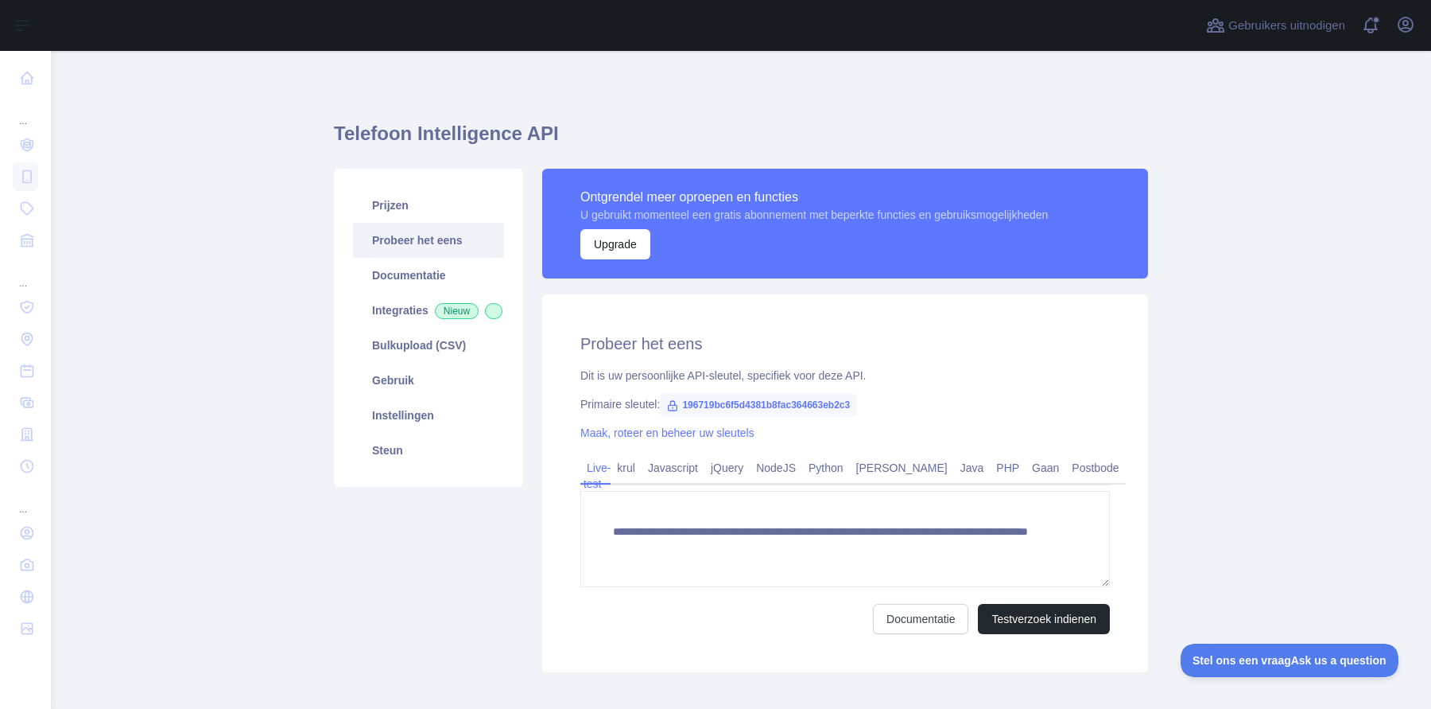
scroll to position [53, 0]
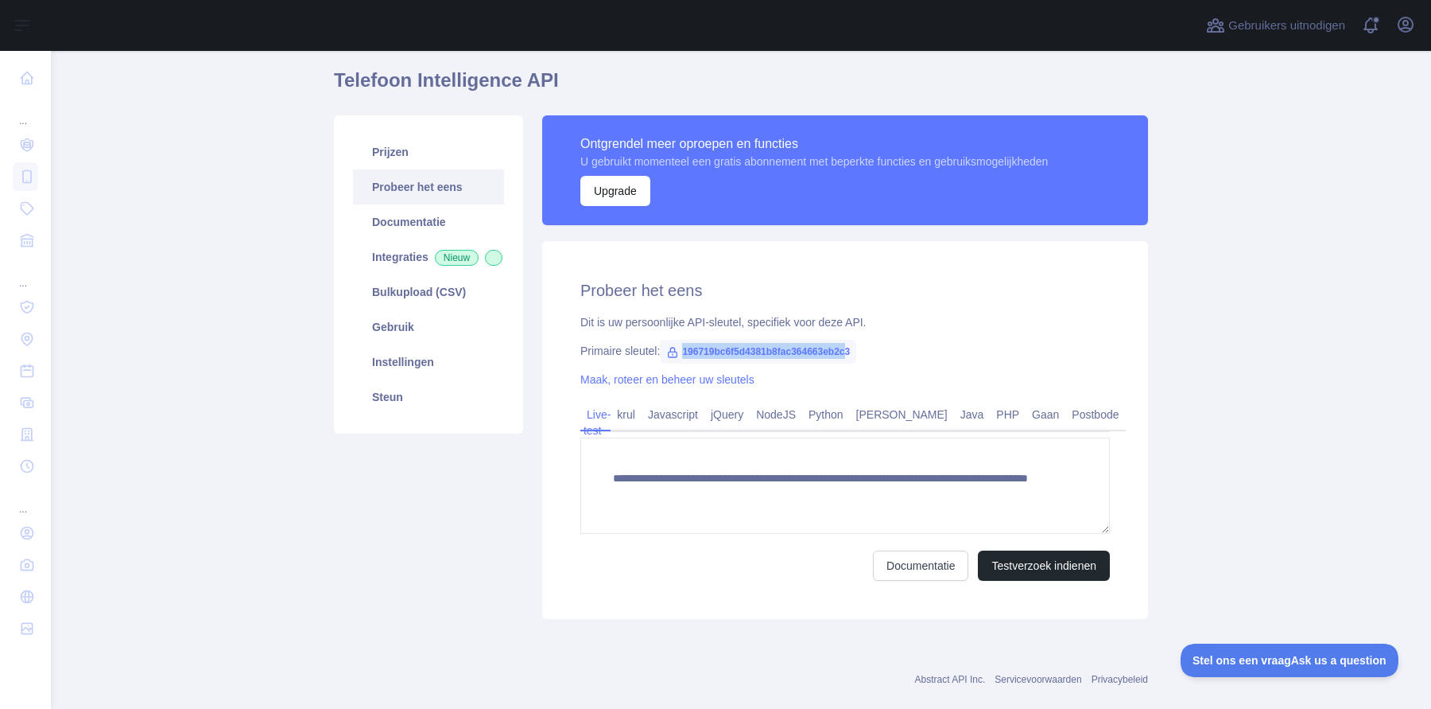
drag, startPoint x: 686, startPoint y: 350, endPoint x: 875, endPoint y: 351, distance: 189.3
click at [856, 351] on span "196719bc6f5d4381b8fac364663eb2c3" at bounding box center [758, 352] width 196 height 24
click at [797, 346] on font "196719bc6f5d4381b8fac364663eb2c3" at bounding box center [766, 351] width 168 height 11
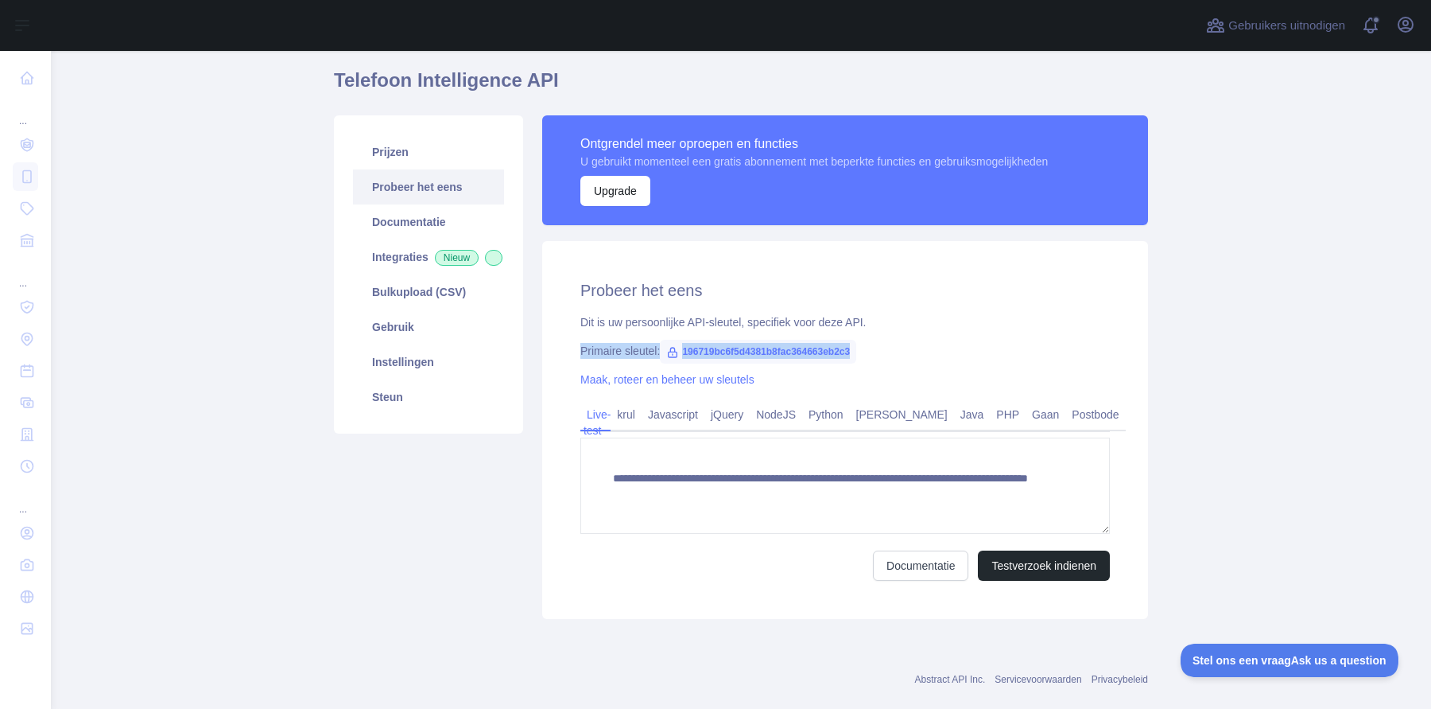
click at [797, 346] on font "196719bc6f5d4381b8fac364663eb2c3" at bounding box center [766, 351] width 168 height 11
drag, startPoint x: 688, startPoint y: 353, endPoint x: 934, endPoint y: 353, distance: 245.7
click at [934, 353] on div "Primaire sleutel: 196719bc6f5d4381b8fac364663eb2c3" at bounding box center [846, 351] width 530 height 16
copy font "196719bc6f5d4381b8fac364663eb2c3"
click at [262, 117] on main "**********" at bounding box center [741, 380] width 1381 height 658
